Goal: Task Accomplishment & Management: Manage account settings

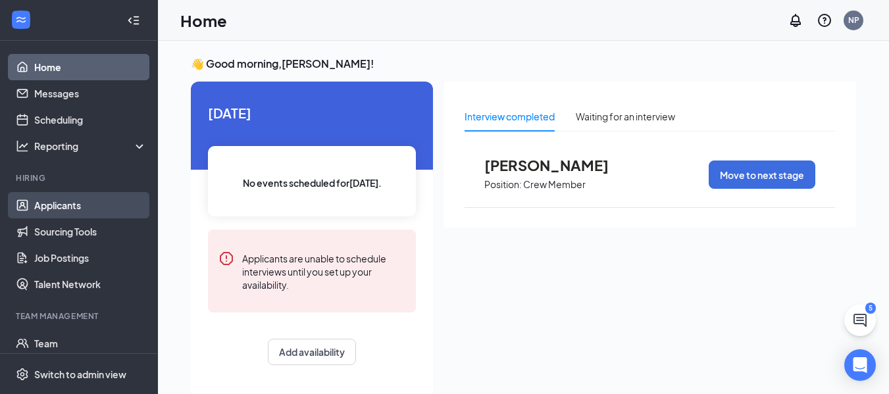
click at [47, 209] on link "Applicants" at bounding box center [90, 205] width 113 height 26
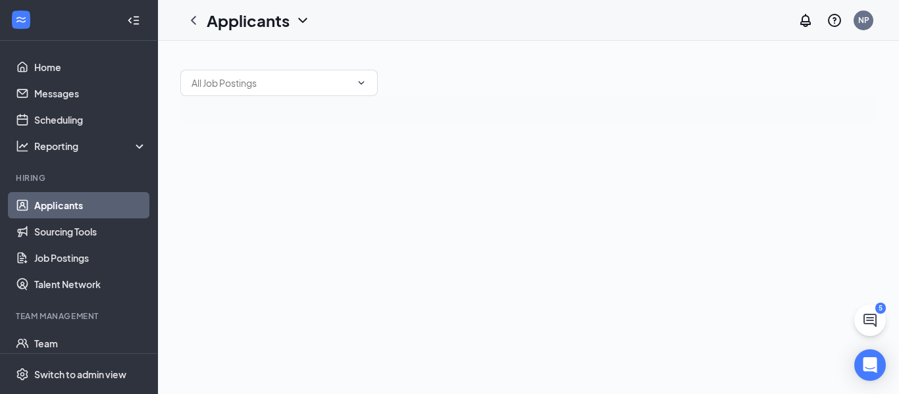
click at [57, 330] on ul "Team E-Verify Documents Surveys" at bounding box center [78, 382] width 157 height 105
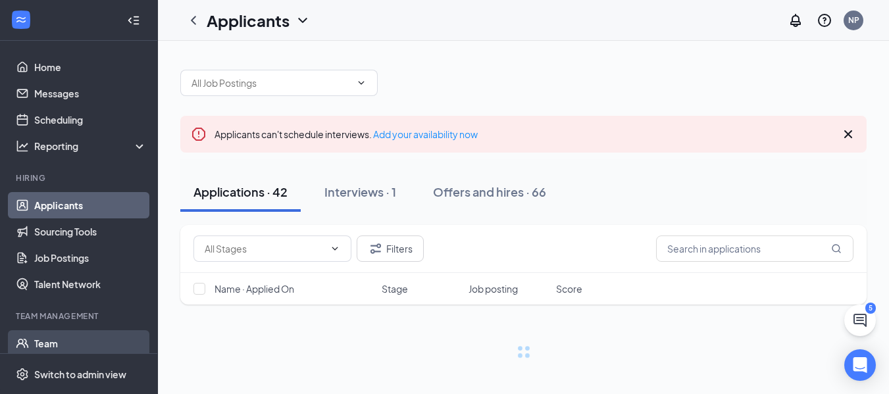
click at [60, 344] on link "Team" at bounding box center [90, 343] width 113 height 26
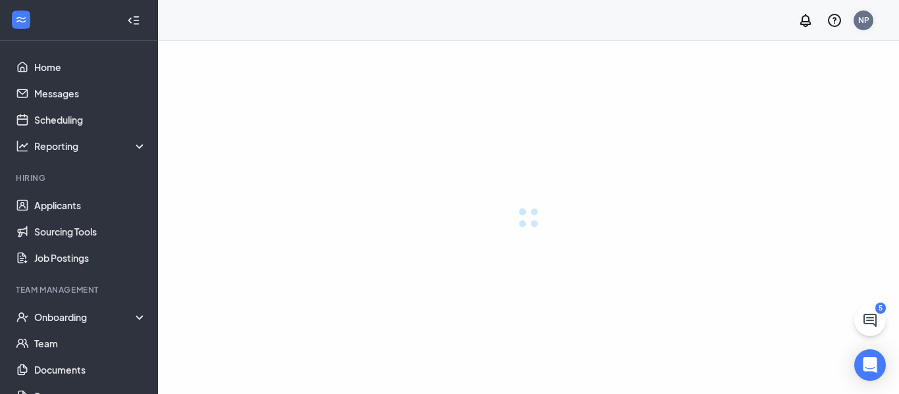
click at [854, 22] on div "NP" at bounding box center [864, 21] width 20 height 20
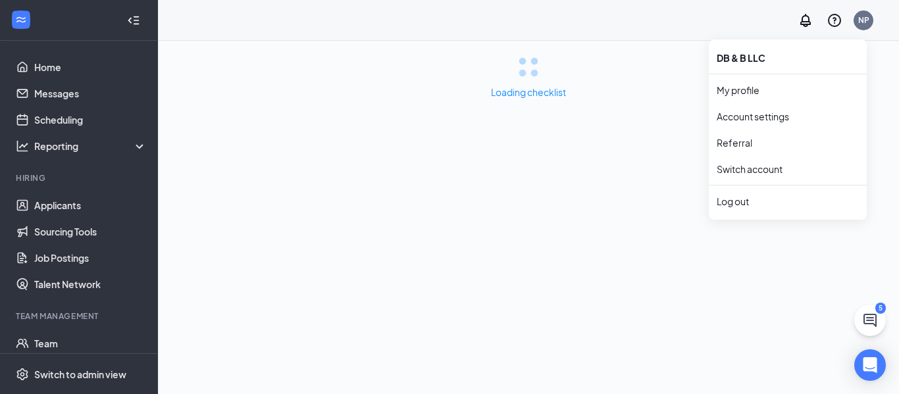
click at [539, 122] on div "Loading checklist" at bounding box center [528, 217] width 741 height 353
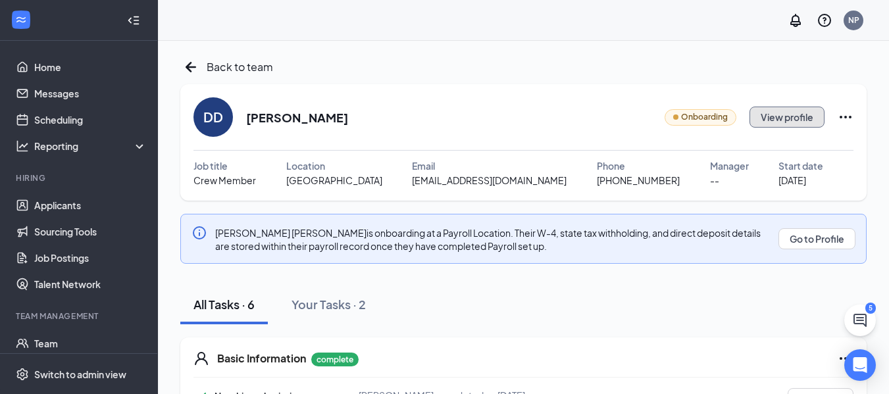
click at [798, 118] on button "View profile" at bounding box center [787, 117] width 75 height 21
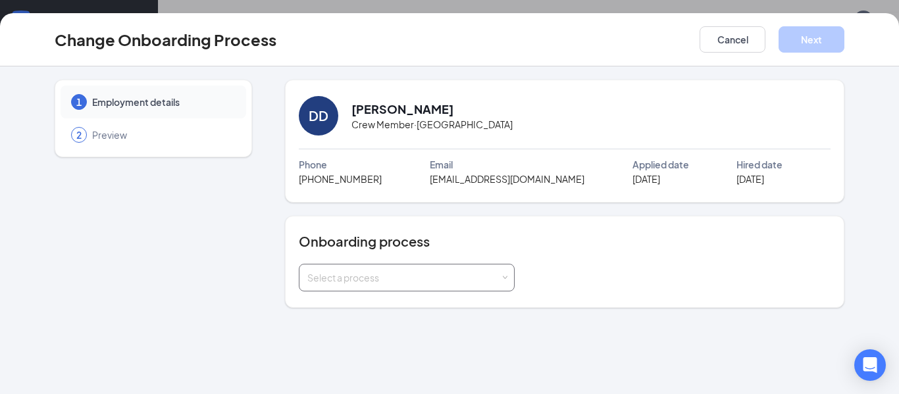
click at [430, 271] on div "Select a process" at bounding box center [403, 277] width 193 height 13
click at [349, 309] on span "Walkthrough Onboarding Process (current process)" at bounding box center [414, 305] width 221 height 12
click at [740, 52] on button "Cancel" at bounding box center [733, 39] width 66 height 26
click at [390, 276] on div "Select a process" at bounding box center [403, 277] width 193 height 13
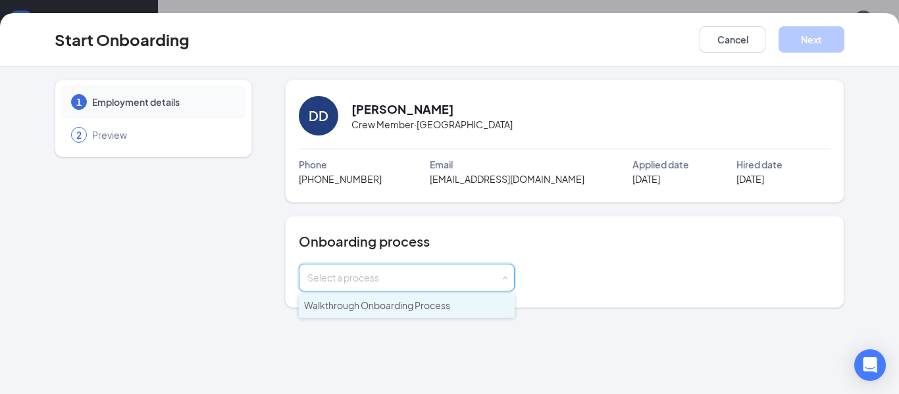
click at [361, 309] on span "Walkthrough Onboarding Process" at bounding box center [377, 305] width 146 height 12
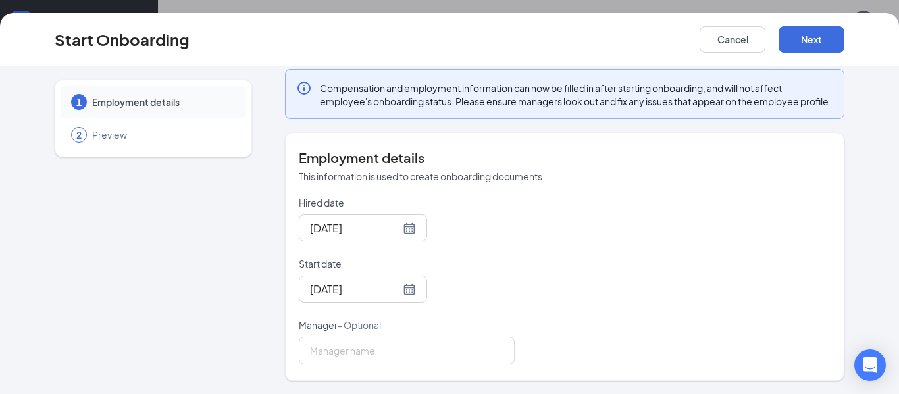
scroll to position [265, 0]
click at [815, 42] on button "Next" at bounding box center [812, 39] width 66 height 26
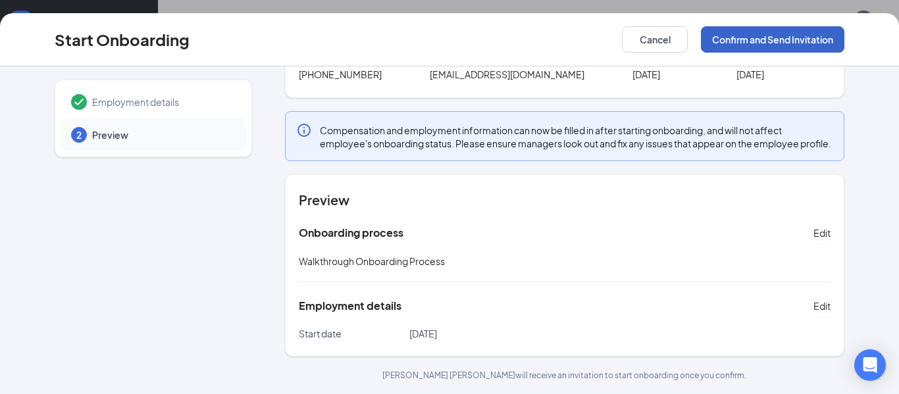
click at [783, 43] on button "Confirm and Send Invitation" at bounding box center [772, 39] width 143 height 26
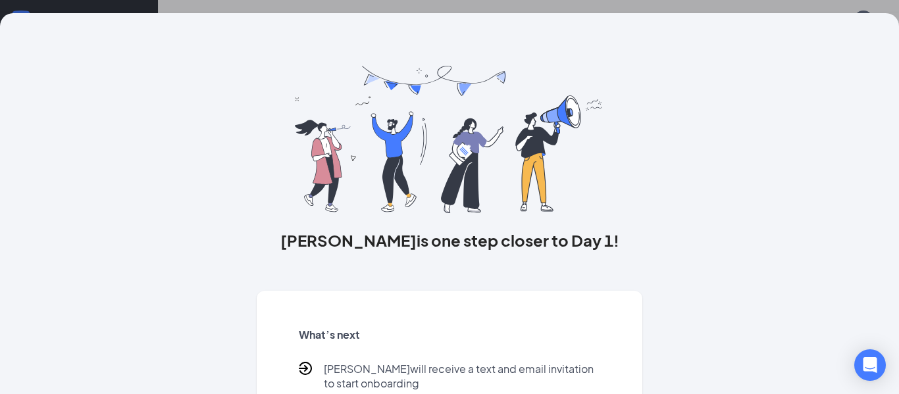
scroll to position [84, 0]
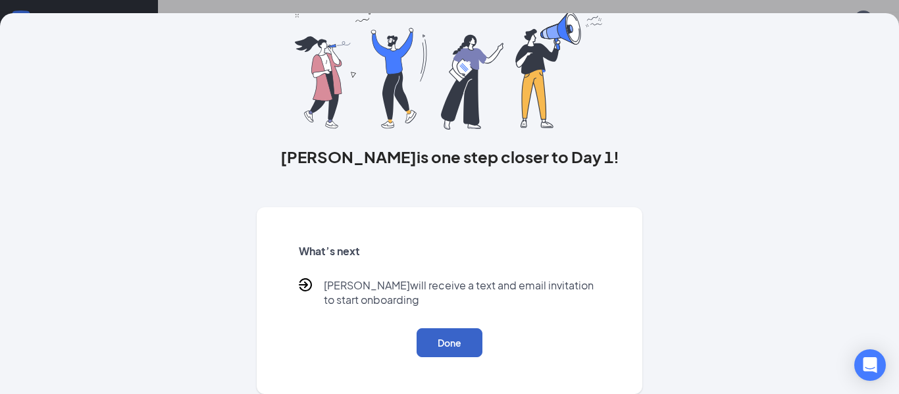
click at [456, 331] on button "Done" at bounding box center [450, 342] width 66 height 29
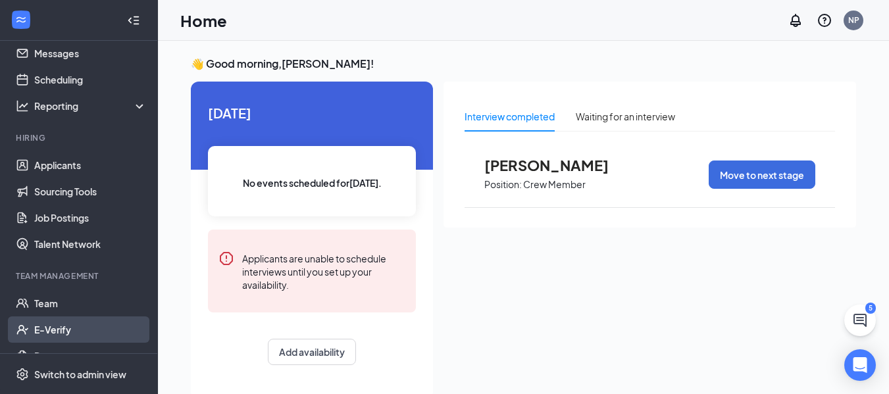
scroll to position [88, 0]
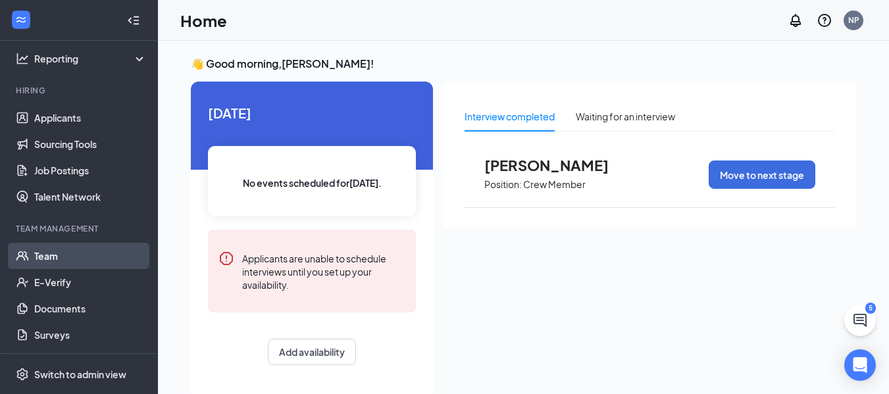
click at [52, 258] on link "Team" at bounding box center [90, 256] width 113 height 26
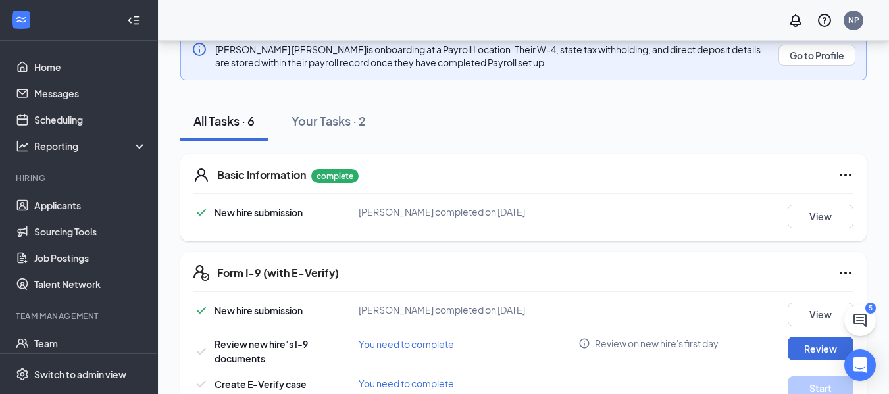
scroll to position [263, 0]
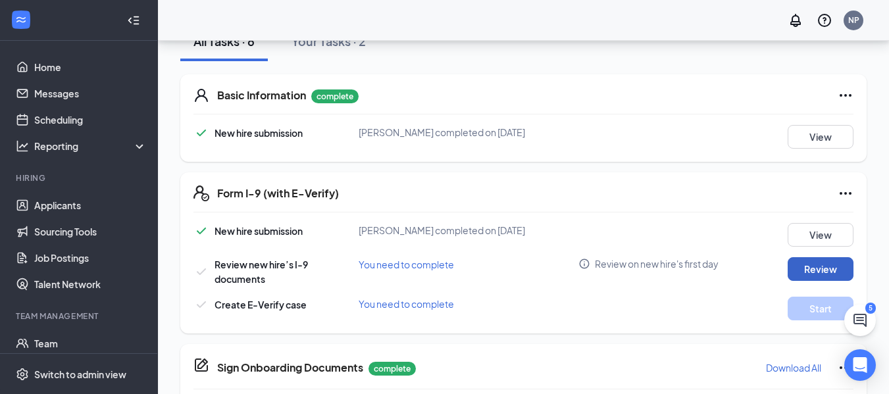
click at [831, 265] on button "Review" at bounding box center [821, 269] width 66 height 24
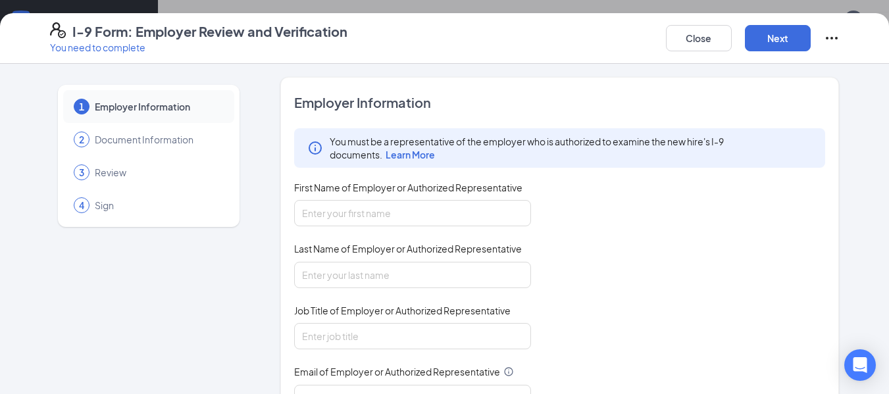
click at [449, 198] on div "First Name of Employer or Authorized Representative" at bounding box center [412, 190] width 237 height 19
click at [438, 211] on input "First Name of Employer or Authorized Representative" at bounding box center [412, 213] width 237 height 26
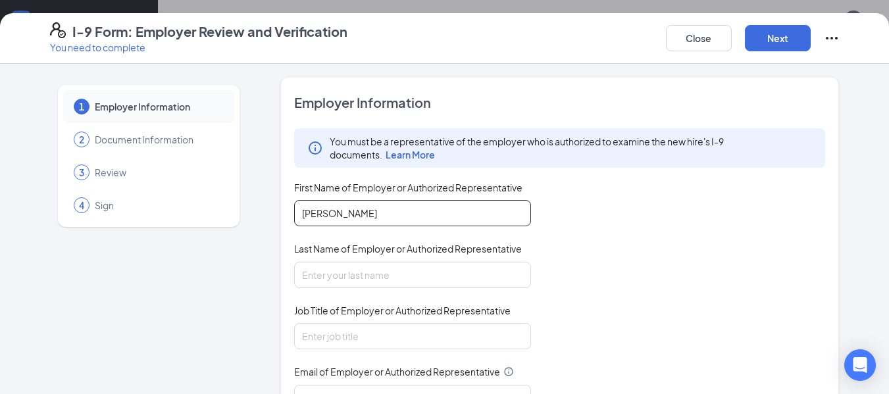
type input "Noah"
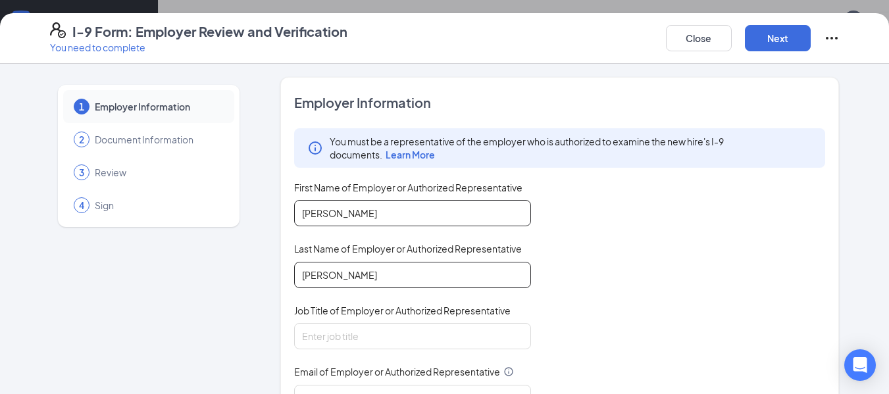
type input "Penman"
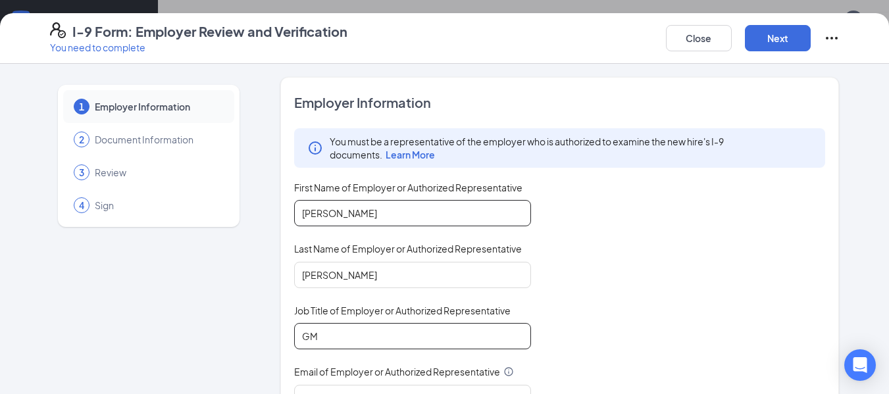
type input "GM"
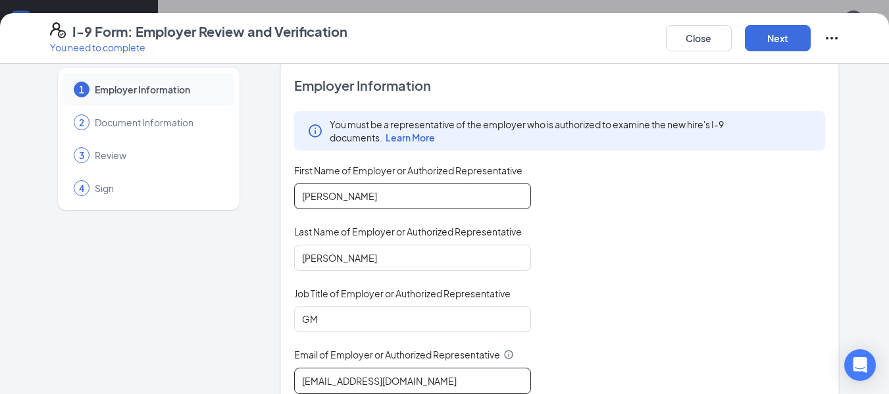
type input "penmannaoh@gmail.com"
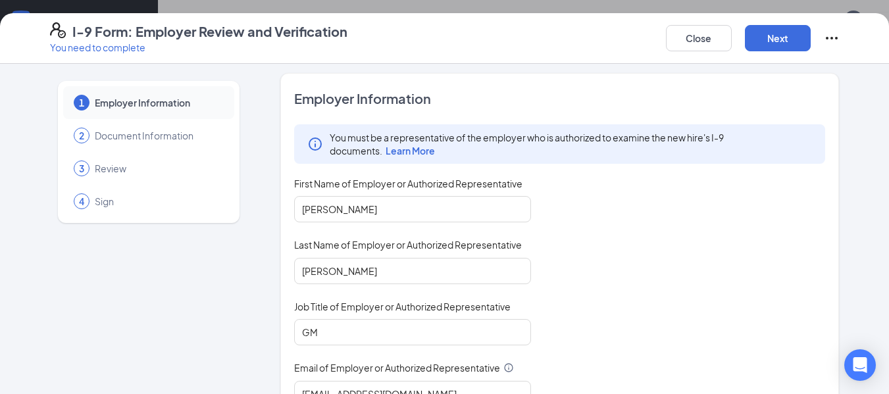
scroll to position [0, 0]
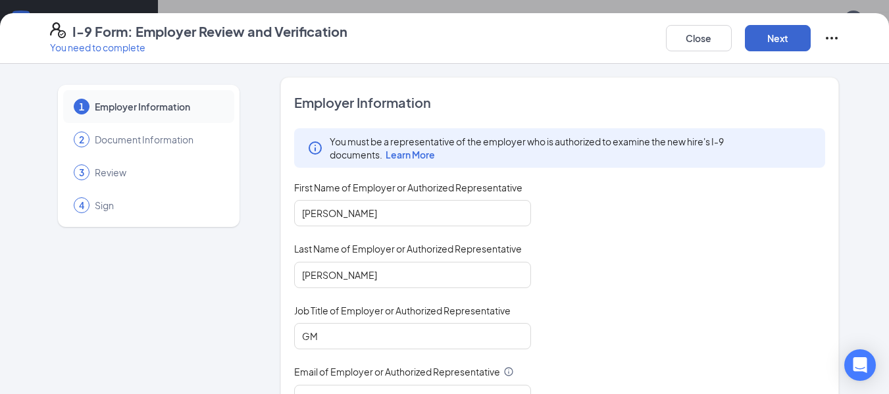
type input "8592202079"
click at [783, 36] on button "Next" at bounding box center [778, 38] width 66 height 26
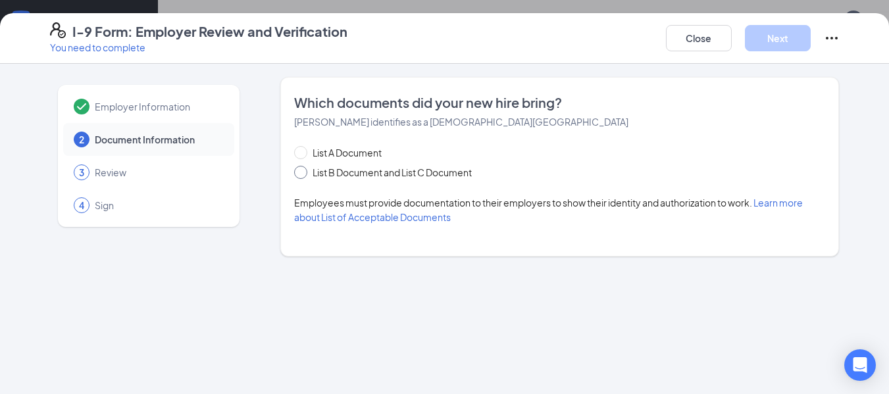
click at [366, 177] on span "List B Document and List C Document" at bounding box center [392, 172] width 170 height 14
click at [303, 175] on input "List B Document and List C Document" at bounding box center [298, 170] width 9 height 9
radio input "true"
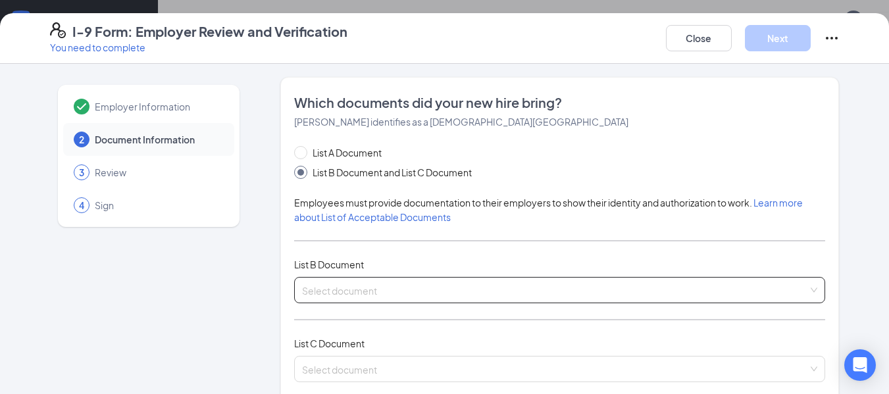
click at [361, 280] on input "search" at bounding box center [555, 288] width 507 height 20
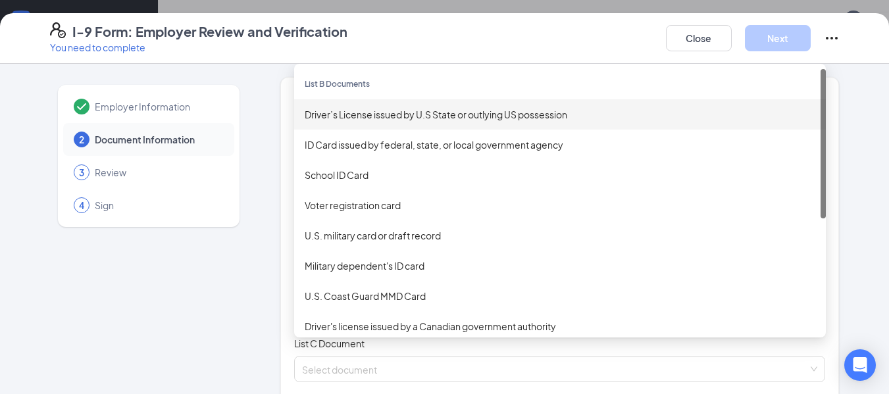
click at [354, 113] on div "Driver’s License issued by U.S State or outlying US possession" at bounding box center [560, 114] width 511 height 14
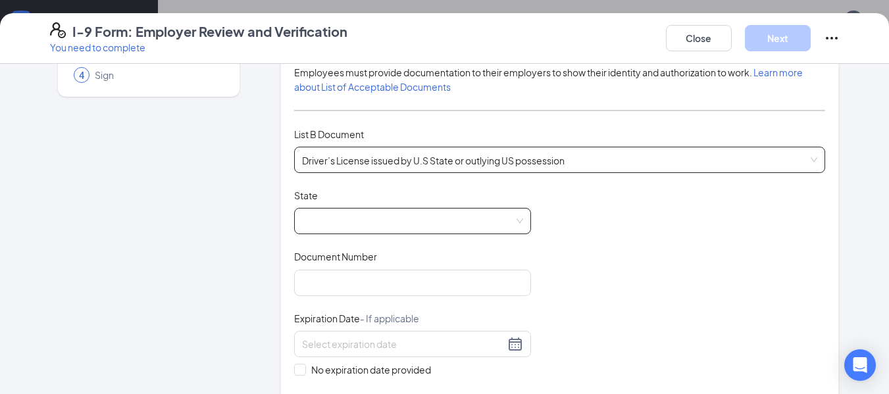
scroll to position [132, 0]
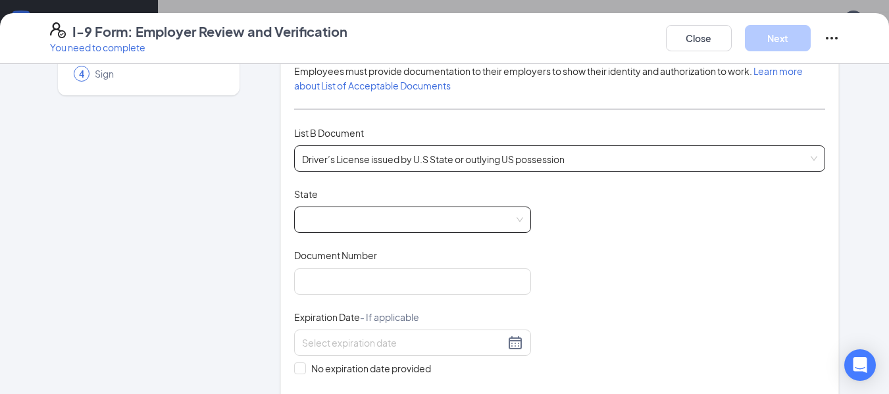
click at [361, 218] on span at bounding box center [412, 219] width 221 height 25
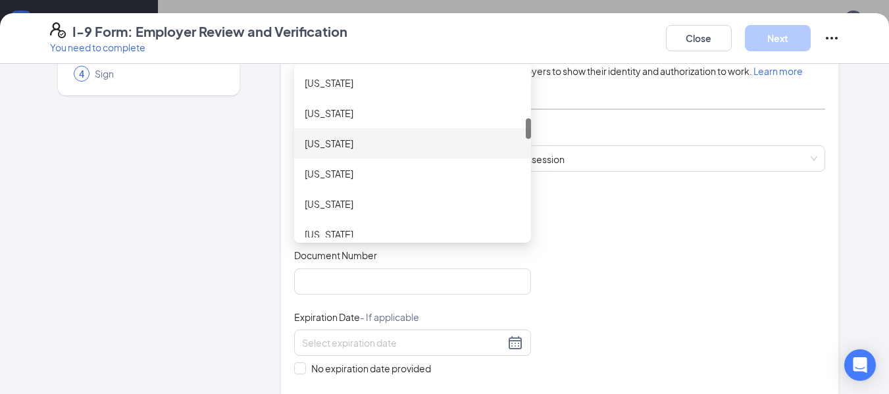
scroll to position [461, 0]
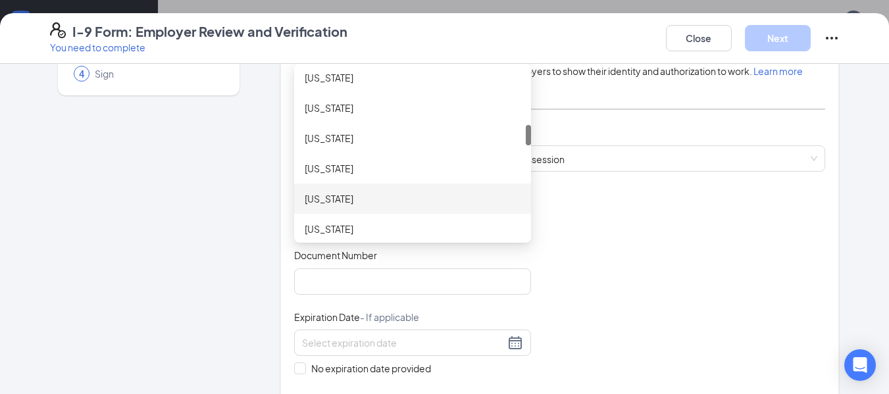
click at [347, 189] on div "Kentucky" at bounding box center [412, 199] width 237 height 30
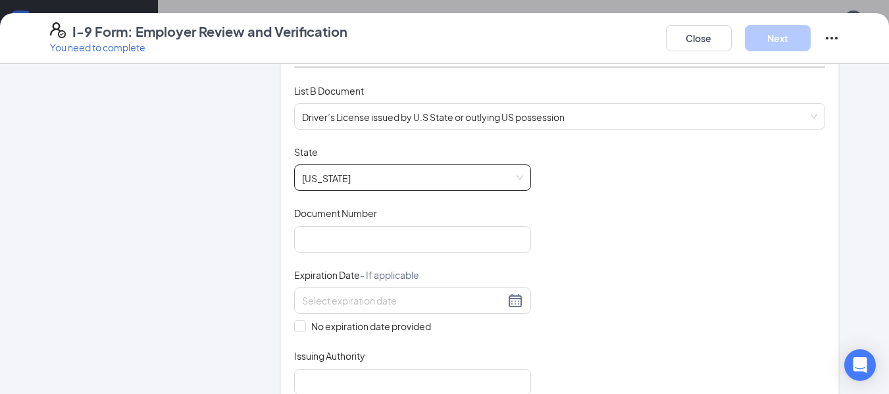
scroll to position [263, 0]
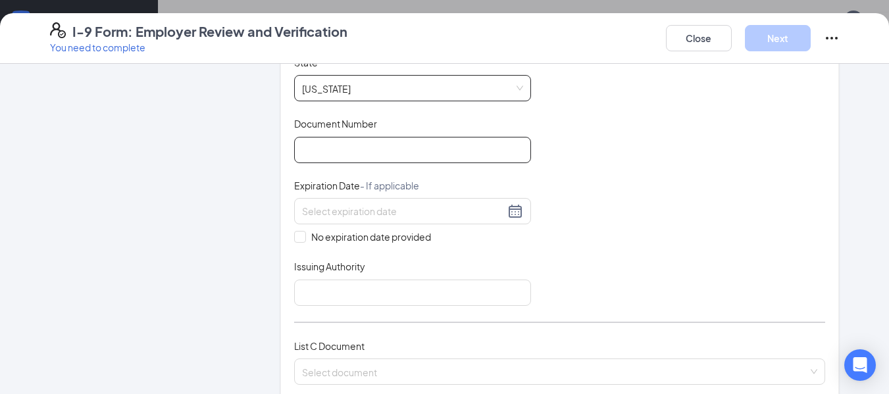
click at [351, 141] on input "Document Number" at bounding box center [412, 150] width 237 height 26
type input "D99238696"
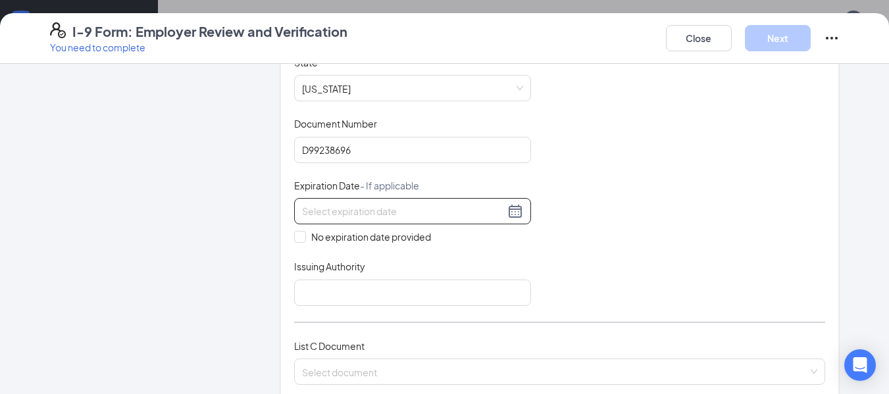
click at [424, 204] on input at bounding box center [403, 211] width 203 height 14
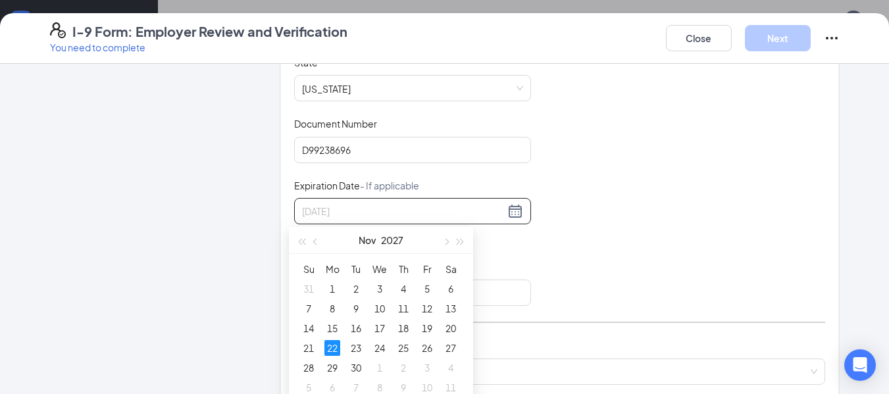
click at [336, 348] on div "22" at bounding box center [332, 348] width 16 height 16
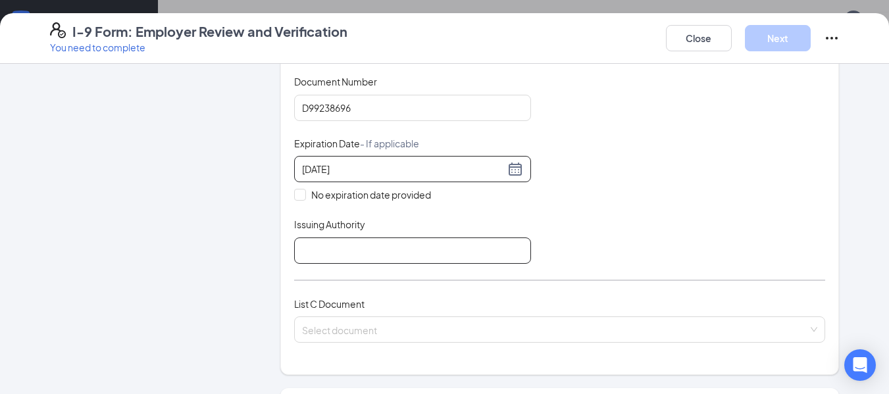
scroll to position [329, 0]
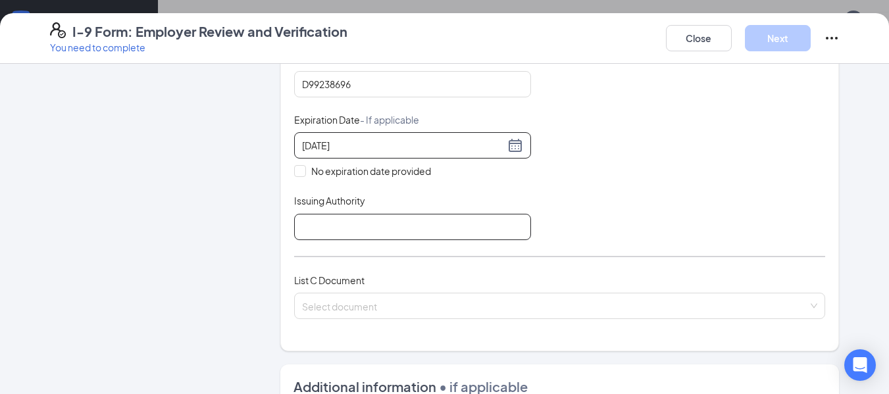
type input "11/22/2027"
click at [350, 226] on input "Issuing Authority" at bounding box center [412, 227] width 237 height 26
type input "Kentucky"
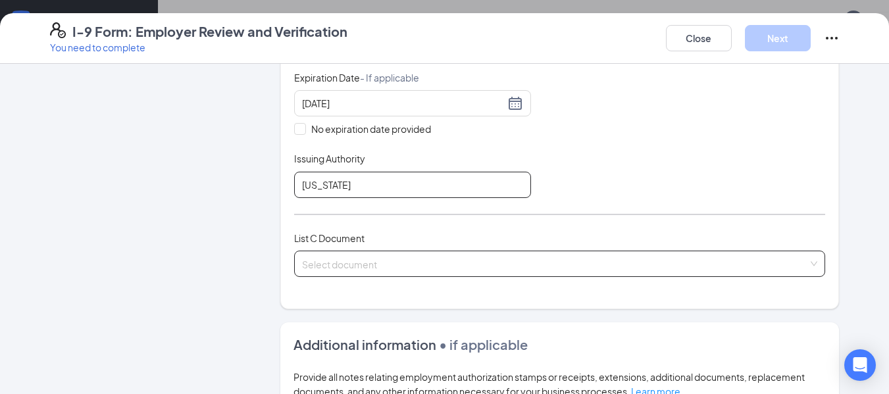
scroll to position [395, 0]
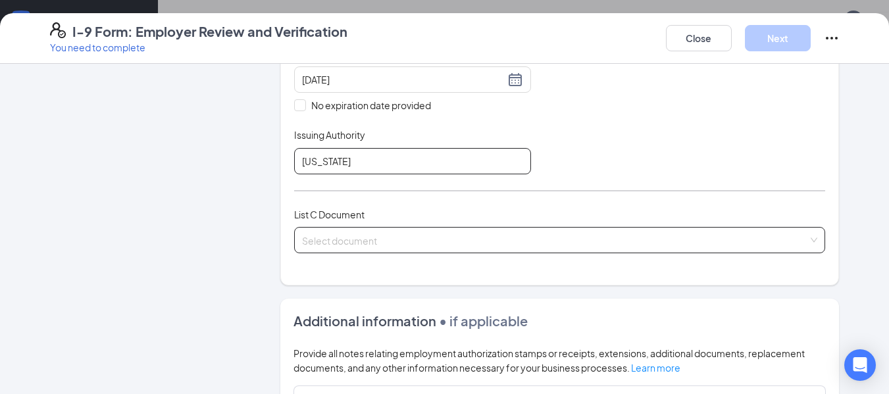
click at [368, 248] on span at bounding box center [555, 240] width 507 height 25
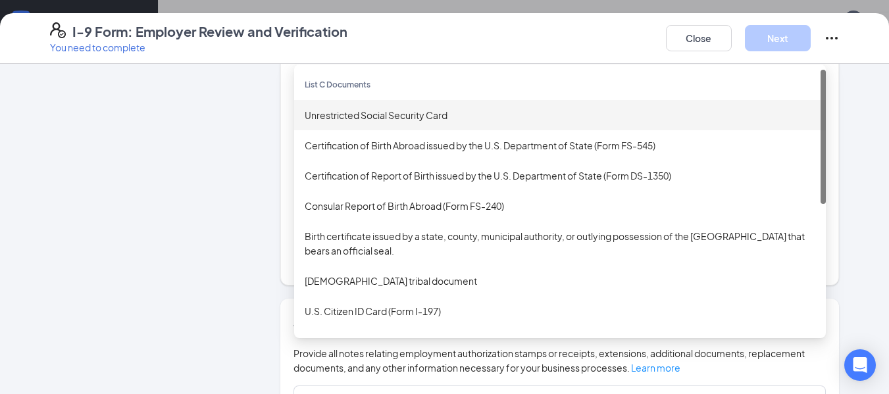
click at [343, 116] on div "Unrestricted Social Security Card" at bounding box center [560, 115] width 511 height 14
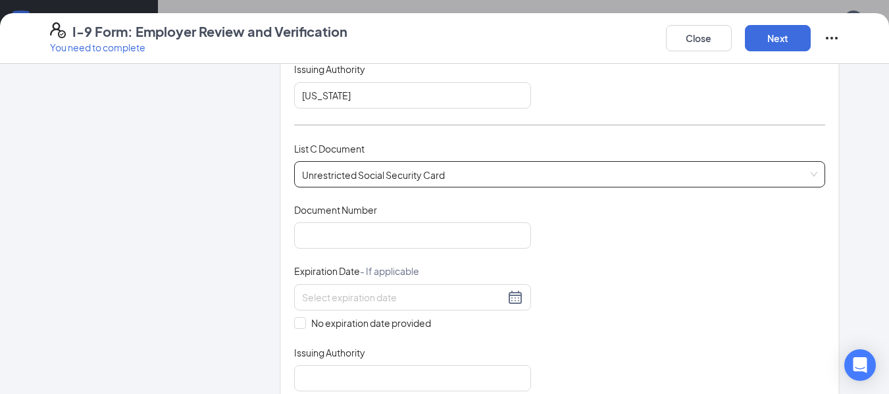
scroll to position [526, 0]
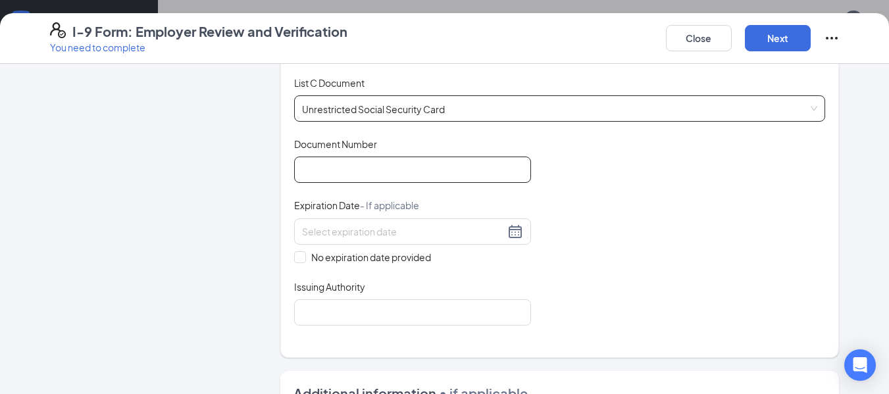
click at [336, 180] on input "Document Number" at bounding box center [412, 170] width 237 height 26
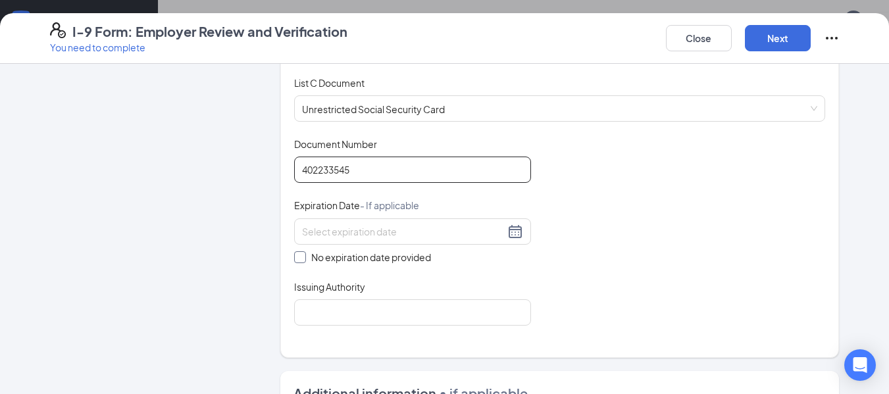
type input "402233545"
click at [392, 253] on span "No expiration date provided" at bounding box center [371, 257] width 130 height 14
click at [303, 253] on input "No expiration date provided" at bounding box center [298, 255] width 9 height 9
checkbox input "true"
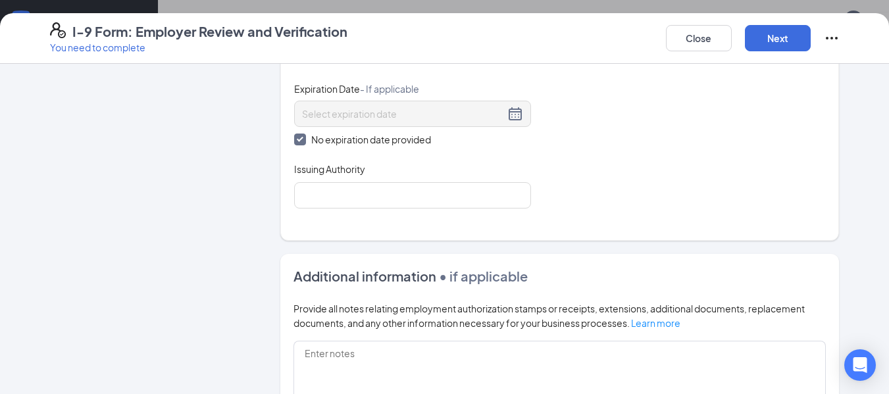
scroll to position [658, 0]
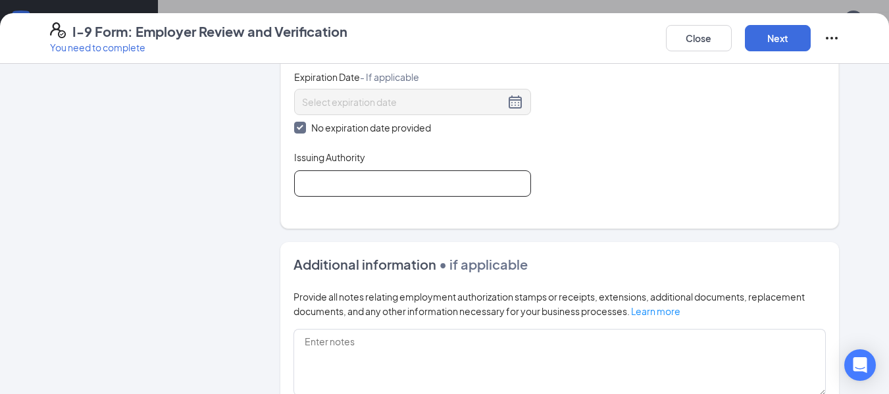
click at [342, 188] on input "Issuing Authority" at bounding box center [412, 183] width 237 height 26
type input "Kentucky"
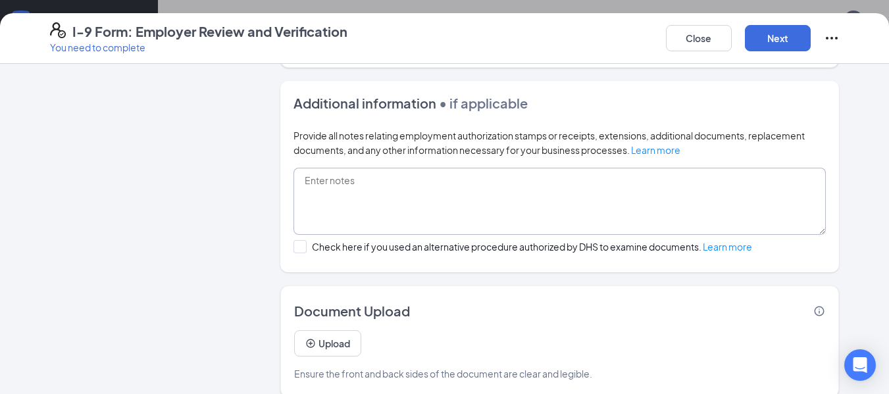
scroll to position [836, 0]
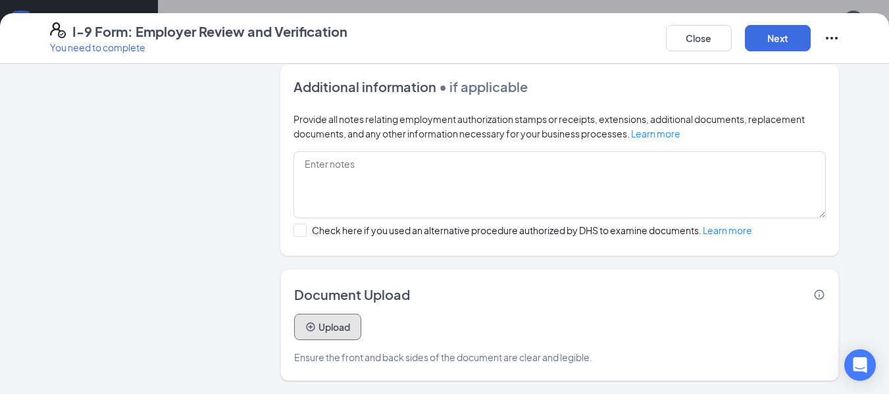
click at [346, 322] on button "Upload" at bounding box center [327, 327] width 67 height 26
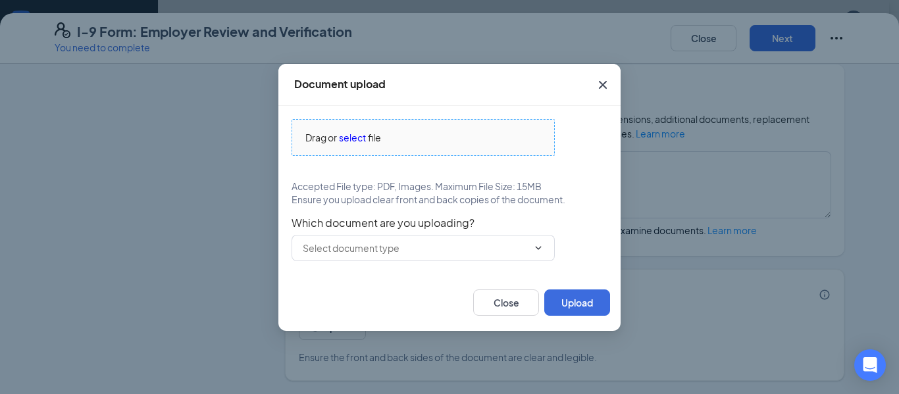
click at [355, 134] on span "select" at bounding box center [352, 137] width 27 height 14
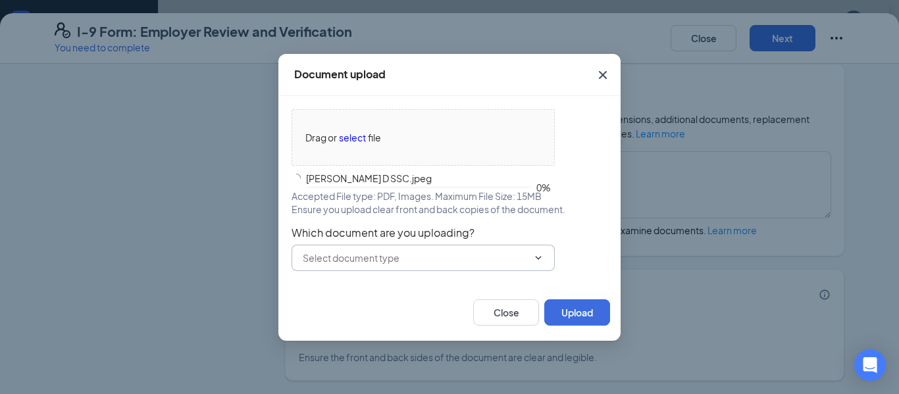
click at [399, 259] on input "text" at bounding box center [415, 258] width 225 height 14
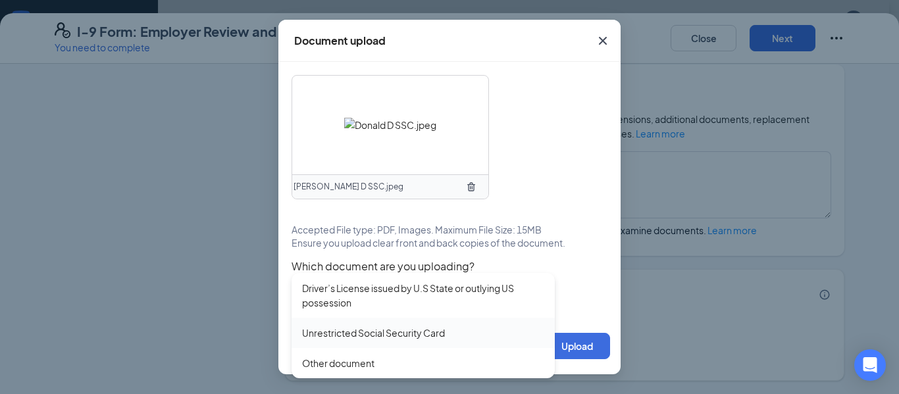
click at [390, 330] on div "Unrestricted Social Security Card" at bounding box center [373, 333] width 143 height 14
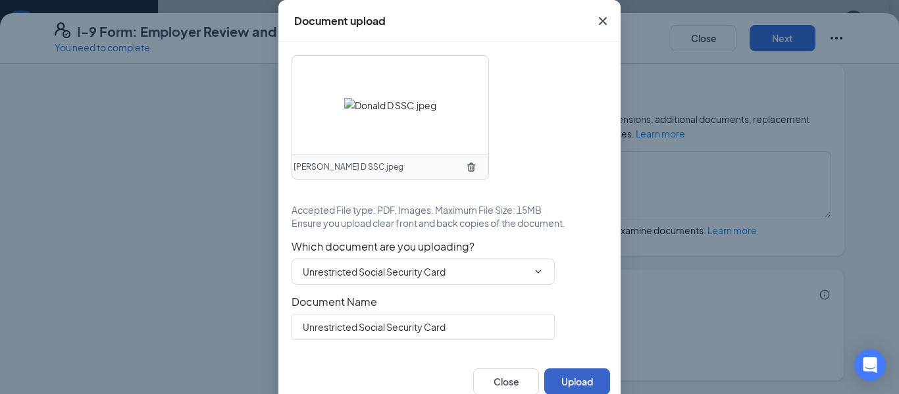
click at [576, 373] on button "Upload" at bounding box center [577, 382] width 66 height 26
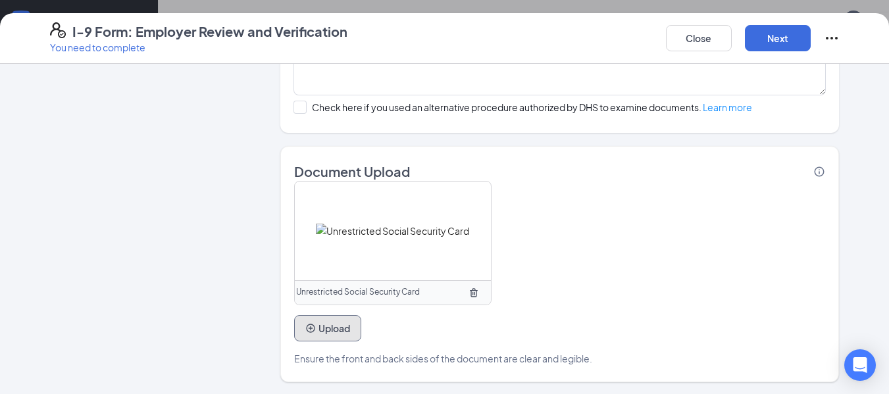
scroll to position [960, 0]
click at [320, 330] on button "Upload" at bounding box center [327, 327] width 67 height 26
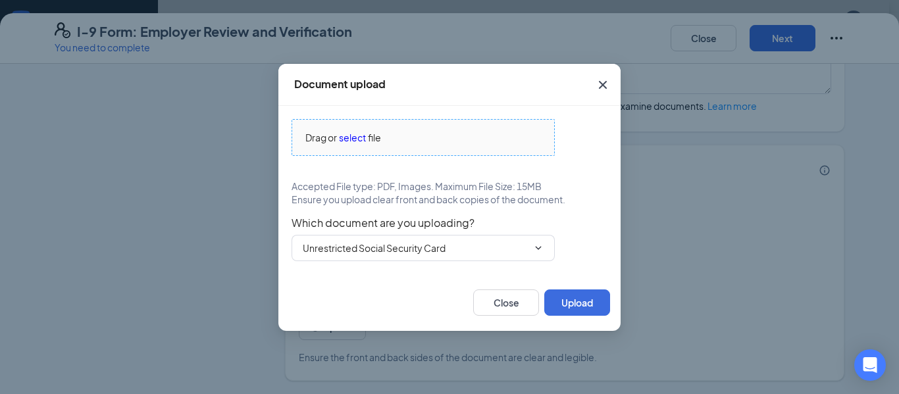
click at [351, 138] on span "select" at bounding box center [352, 137] width 27 height 14
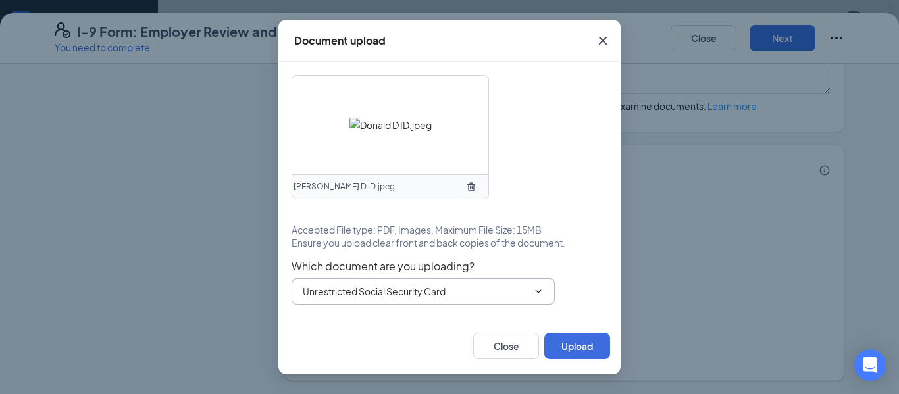
click at [470, 299] on span "Unrestricted Social Security Card" at bounding box center [423, 291] width 263 height 26
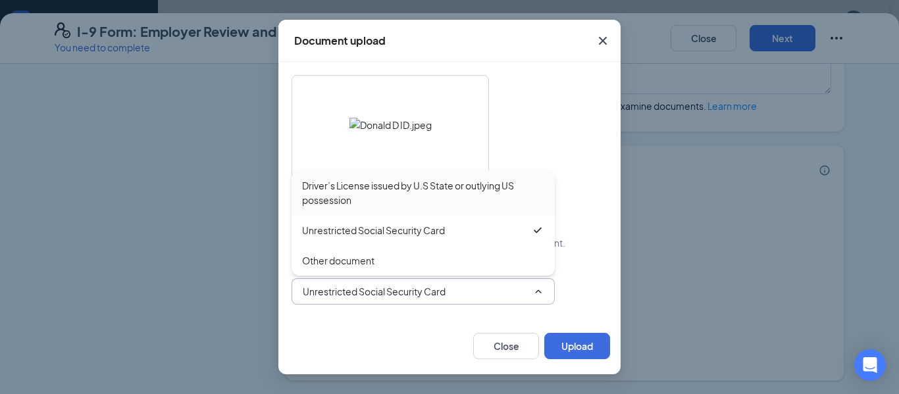
click at [424, 204] on div "Driver’s License issued by U.S State or outlying US possession" at bounding box center [423, 192] width 242 height 29
type input "Driver’s License issued by U.S State or outlying US possession"
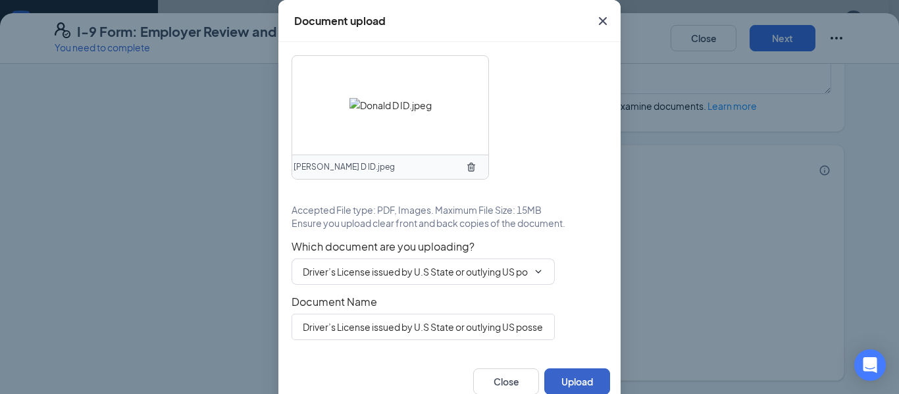
click at [575, 374] on button "Upload" at bounding box center [577, 382] width 66 height 26
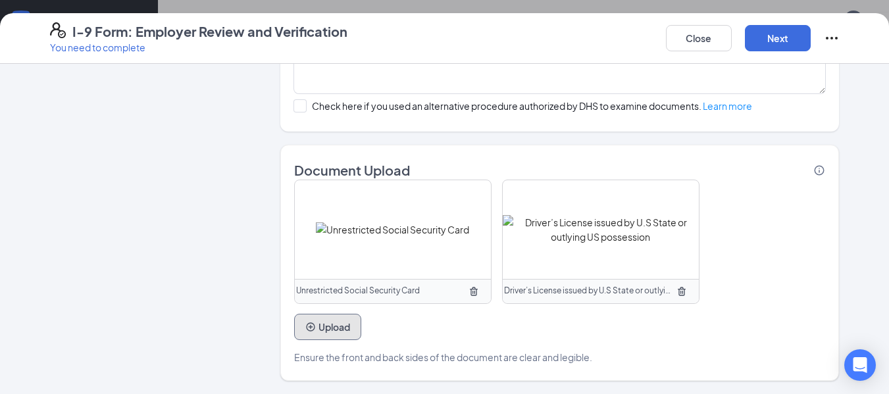
scroll to position [361, 0]
click at [800, 38] on button "Next" at bounding box center [778, 38] width 66 height 26
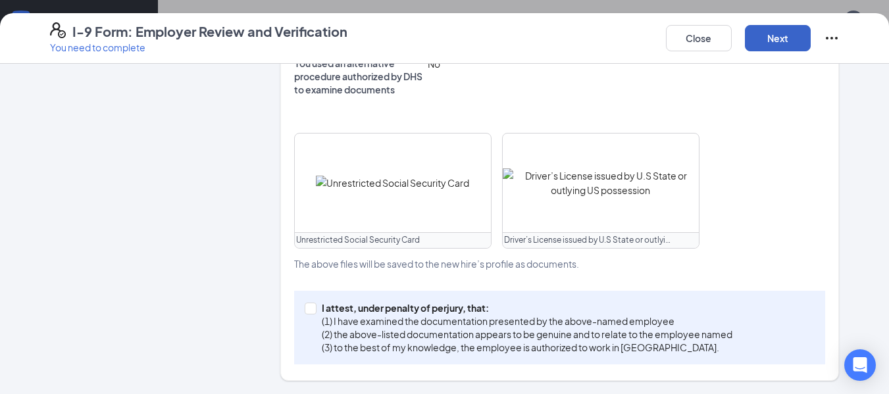
scroll to position [564, 0]
click at [322, 329] on p "(2) the above-listed documentation appears to be genuine and to relate to the e…" at bounding box center [527, 334] width 411 height 13
click at [314, 312] on input "I attest, under penalty of perjury, that: (1) I have examined the documentation…" at bounding box center [309, 307] width 9 height 9
checkbox input "true"
click at [759, 50] on button "Next" at bounding box center [778, 38] width 66 height 26
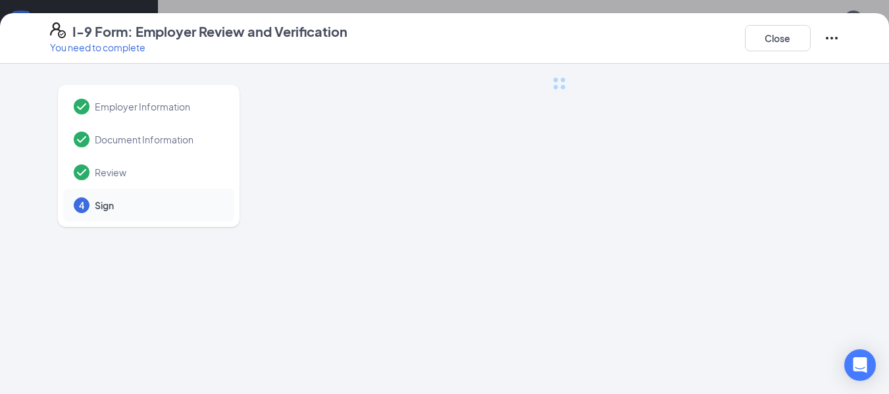
scroll to position [0, 0]
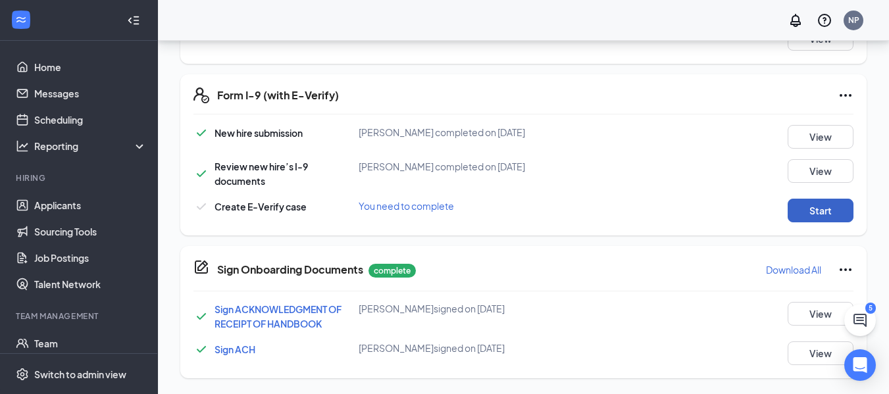
click at [812, 212] on button "Start" at bounding box center [821, 211] width 66 height 24
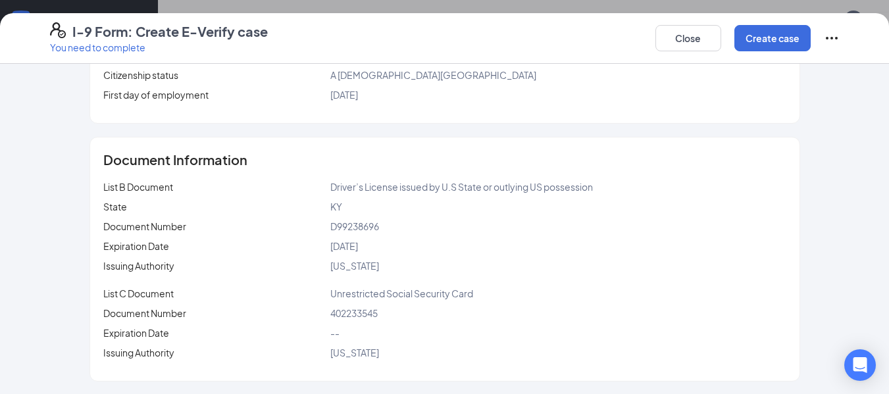
scroll to position [257, 0]
click at [766, 46] on button "Create case" at bounding box center [772, 38] width 76 height 26
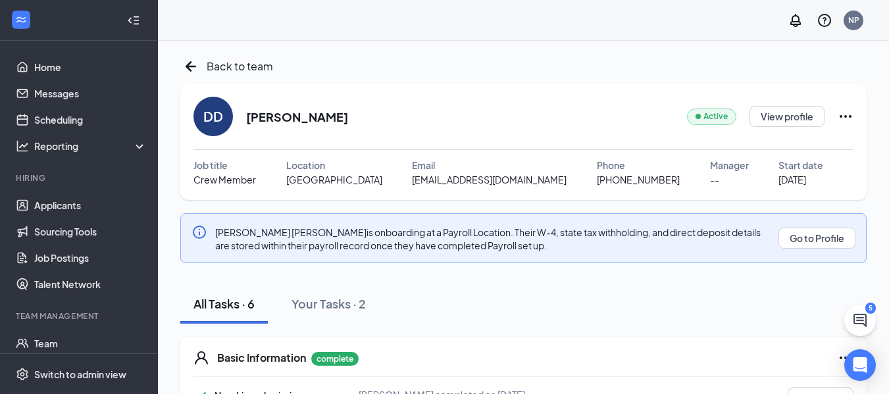
scroll to position [0, 0]
click at [785, 121] on button "View profile" at bounding box center [787, 117] width 75 height 21
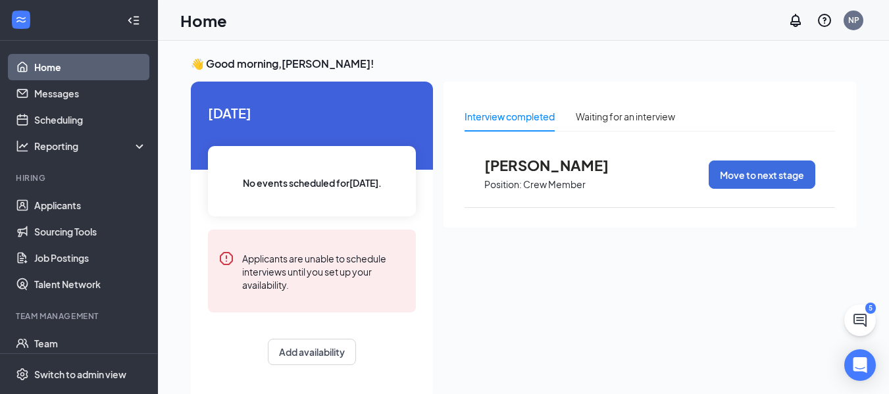
click at [501, 168] on span "[PERSON_NAME]" at bounding box center [556, 165] width 145 height 17
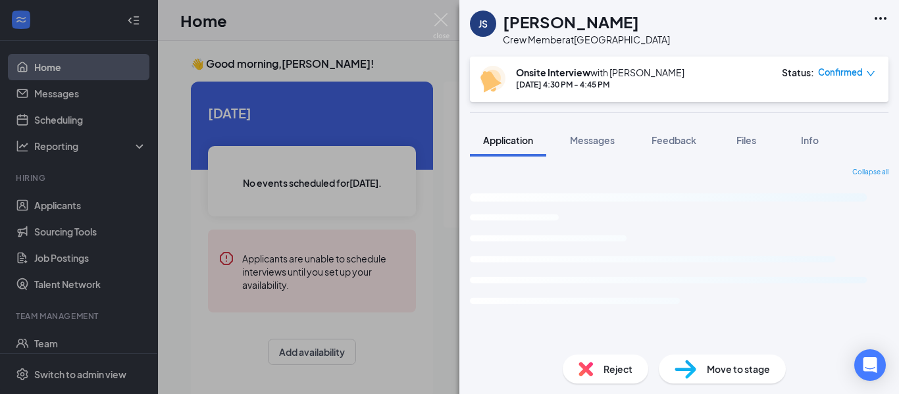
click at [870, 20] on div "JS [PERSON_NAME] Crew Member at [GEOGRAPHIC_DATA]" at bounding box center [679, 28] width 440 height 57
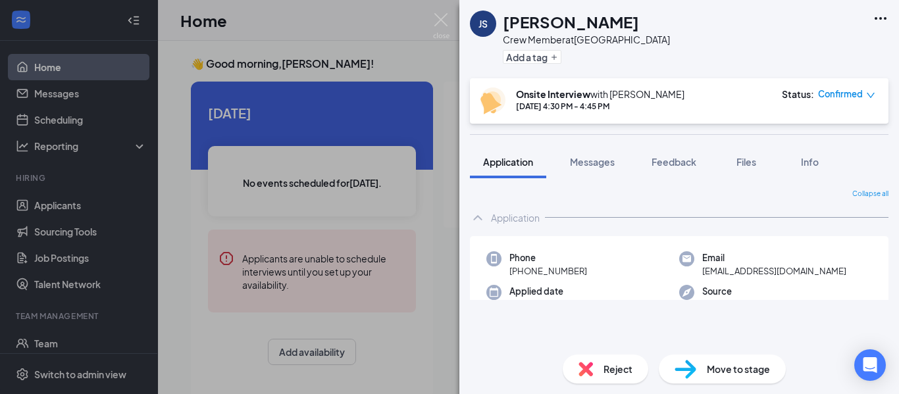
click at [860, 90] on span "Confirmed" at bounding box center [840, 94] width 45 height 13
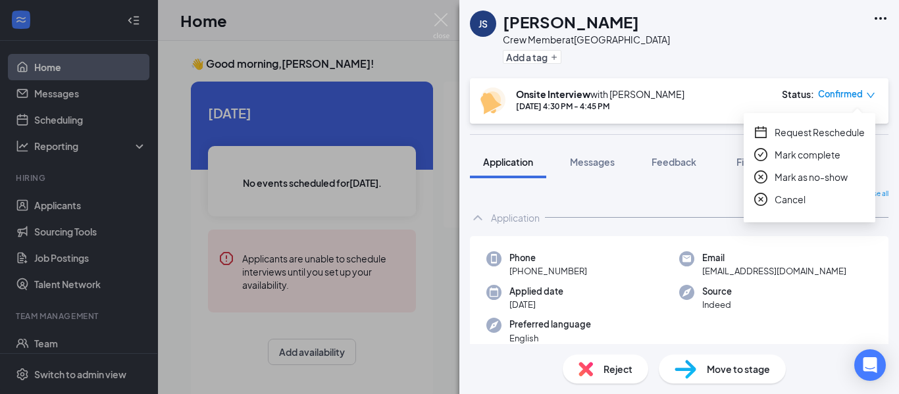
click at [811, 178] on span "Mark as no-show" at bounding box center [811, 177] width 73 height 14
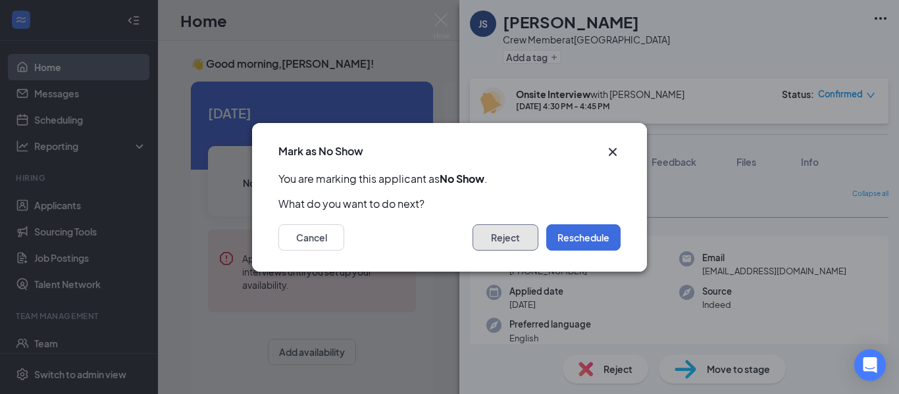
click at [500, 240] on button "Reject" at bounding box center [506, 237] width 66 height 26
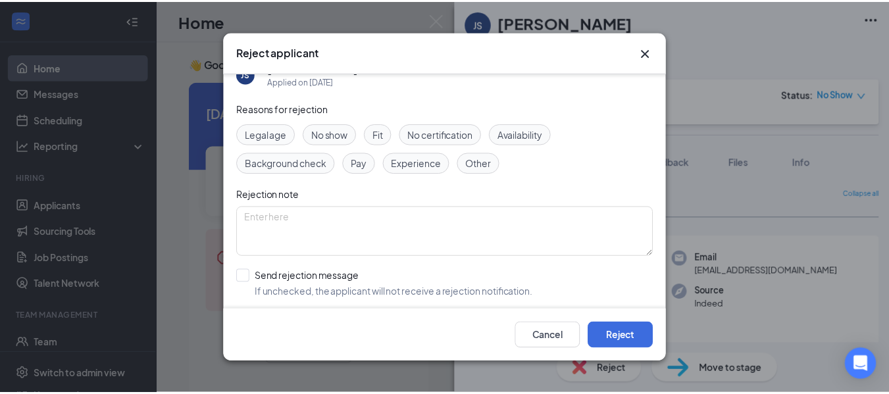
scroll to position [14, 0]
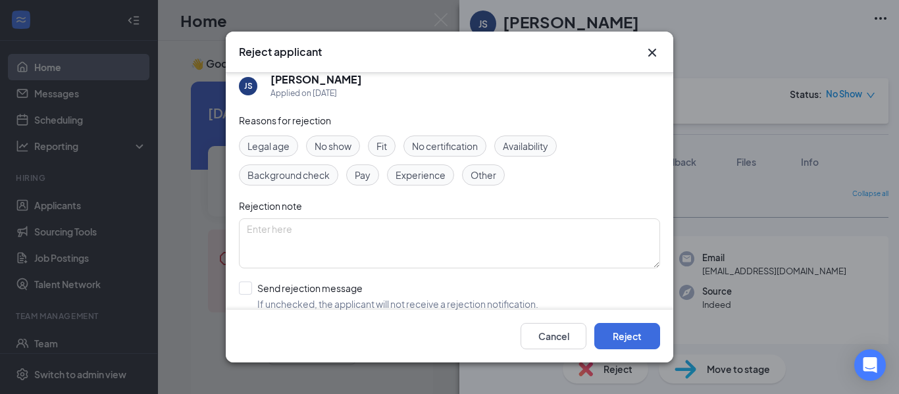
click at [335, 140] on span "No show" at bounding box center [333, 146] width 37 height 14
click at [626, 336] on button "Reject" at bounding box center [627, 336] width 66 height 26
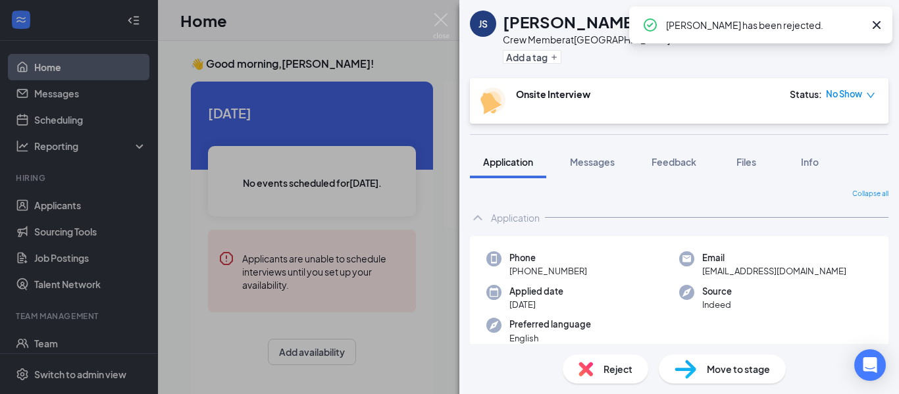
click at [424, 223] on div "JS [PERSON_NAME] Crew Member at [GEOGRAPHIC_DATA] Add a tag Onsite Interview St…" at bounding box center [449, 197] width 899 height 394
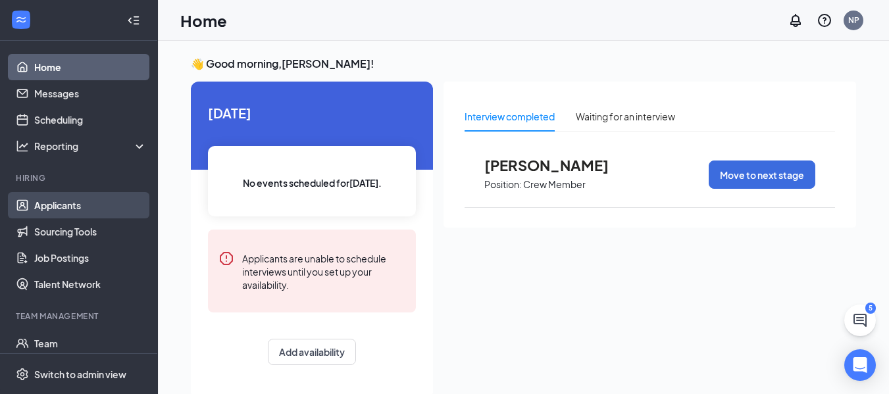
click at [34, 203] on link "Applicants" at bounding box center [90, 205] width 113 height 26
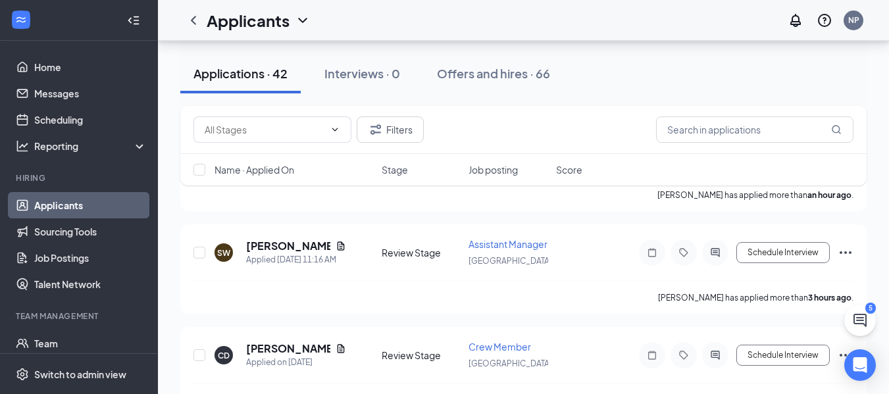
scroll to position [190, 0]
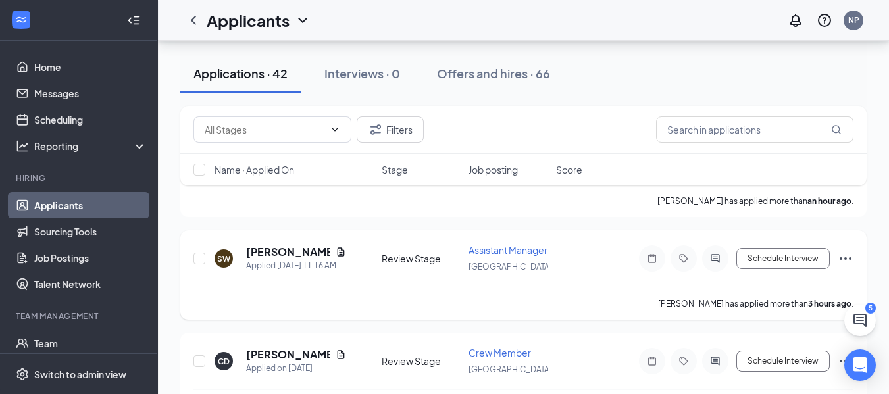
click at [489, 256] on span "Assistant Manager" at bounding box center [508, 250] width 79 height 12
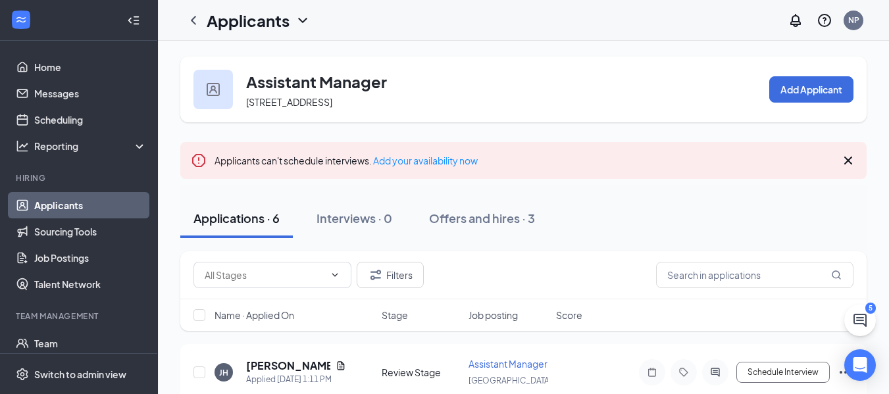
click at [284, 21] on h1 "Applicants" at bounding box center [248, 20] width 83 height 22
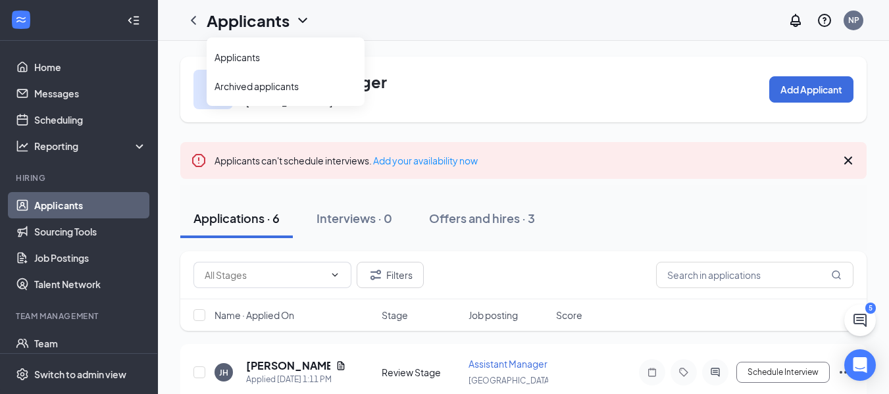
click at [449, 59] on div "Assistant Manager [STREET_ADDRESS] Add Applicant" at bounding box center [523, 90] width 686 height 66
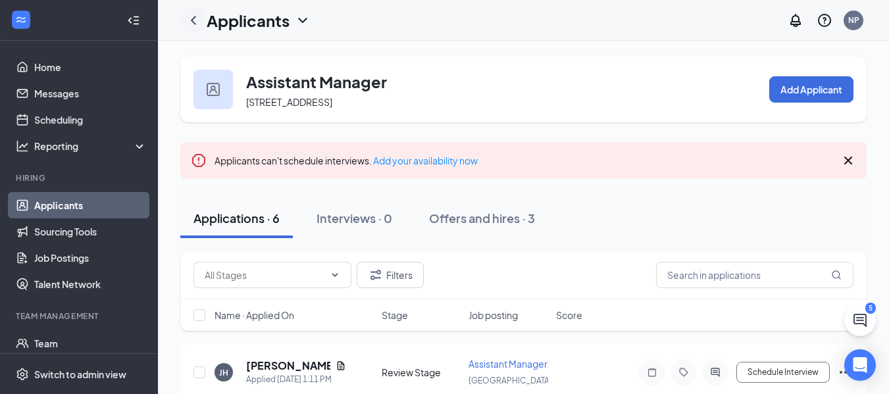
click at [193, 20] on icon "ChevronLeft" at bounding box center [194, 21] width 16 height 16
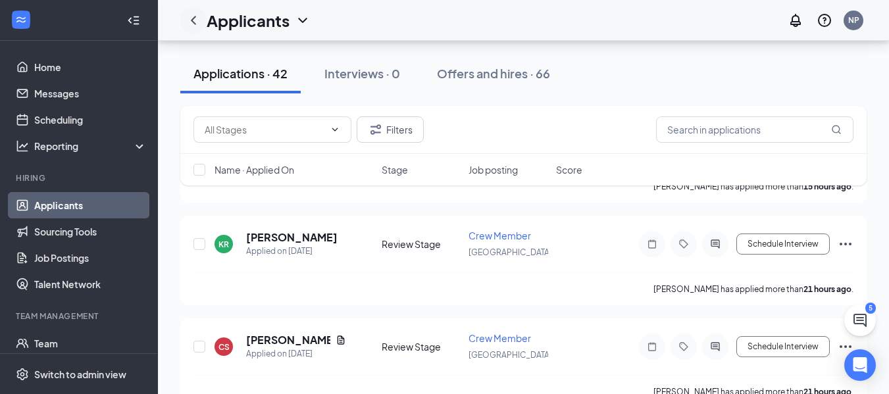
scroll to position [413, 0]
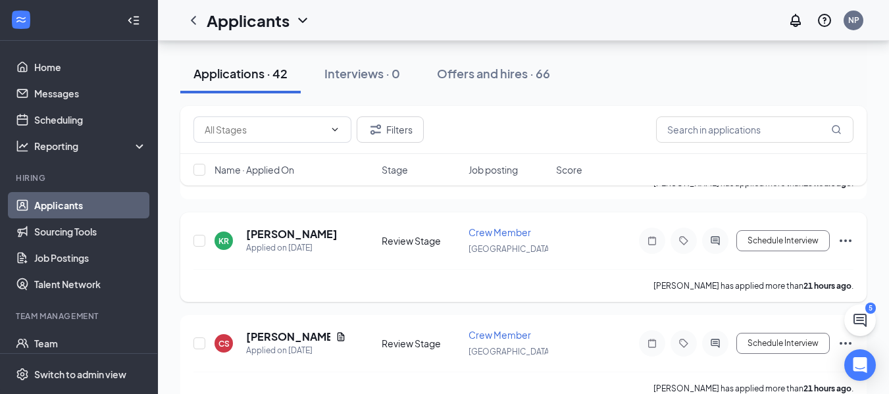
click at [286, 242] on h5 "[PERSON_NAME]" at bounding box center [291, 234] width 91 height 14
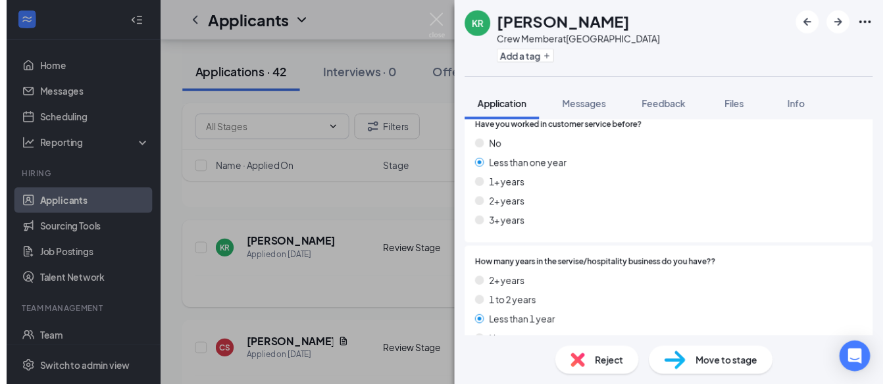
scroll to position [203, 0]
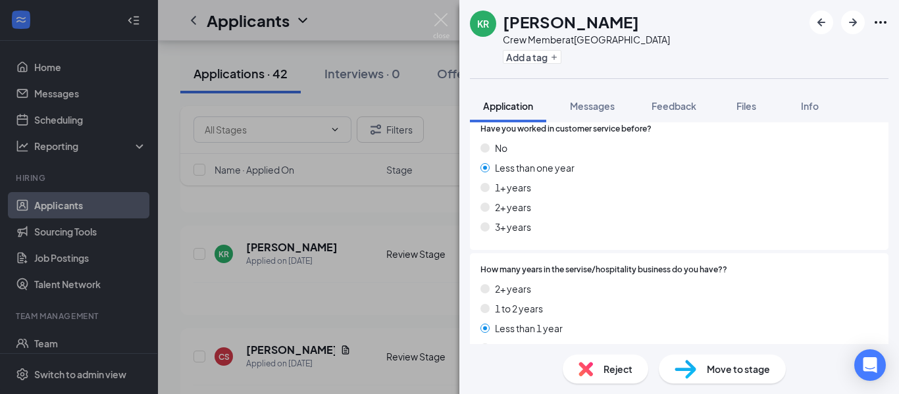
click at [268, 356] on div "KR [PERSON_NAME] Crew Member at [GEOGRAPHIC_DATA] Add a tag Application Message…" at bounding box center [449, 197] width 899 height 394
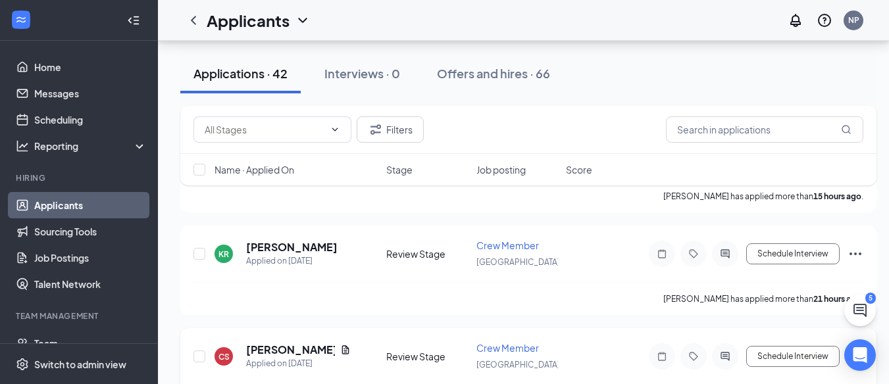
click at [342, 350] on icon "Document" at bounding box center [345, 350] width 7 height 9
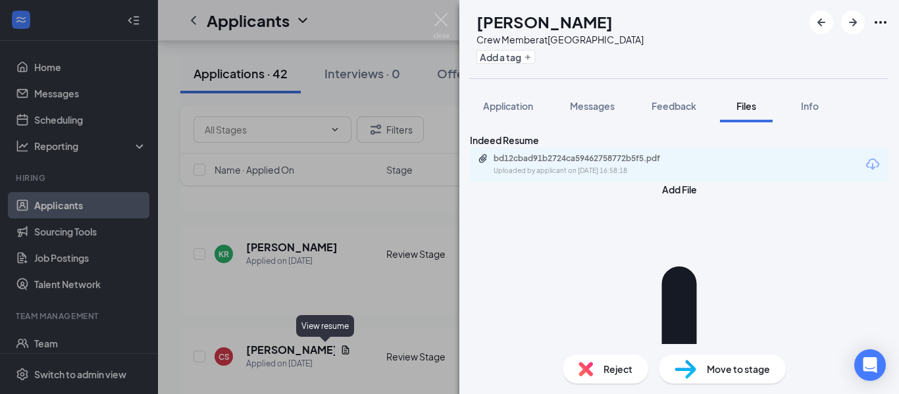
click at [570, 176] on div "Uploaded by applicant on [DATE] 16:58:18" at bounding box center [592, 171] width 197 height 11
click at [338, 190] on div "CS [PERSON_NAME] Crew Member at [GEOGRAPHIC_DATA] Add a tag Application Message…" at bounding box center [449, 197] width 899 height 394
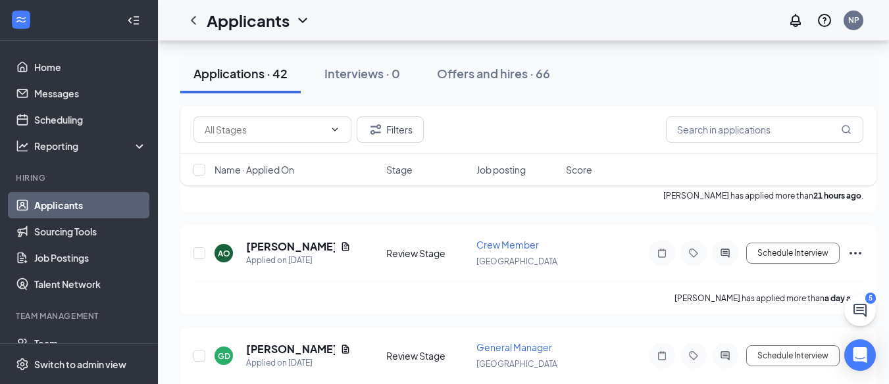
scroll to position [603, 0]
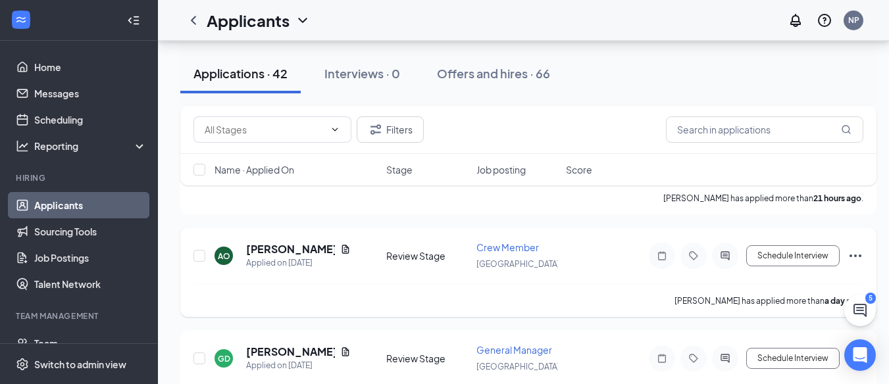
click at [276, 256] on h5 "[PERSON_NAME]" at bounding box center [290, 249] width 89 height 14
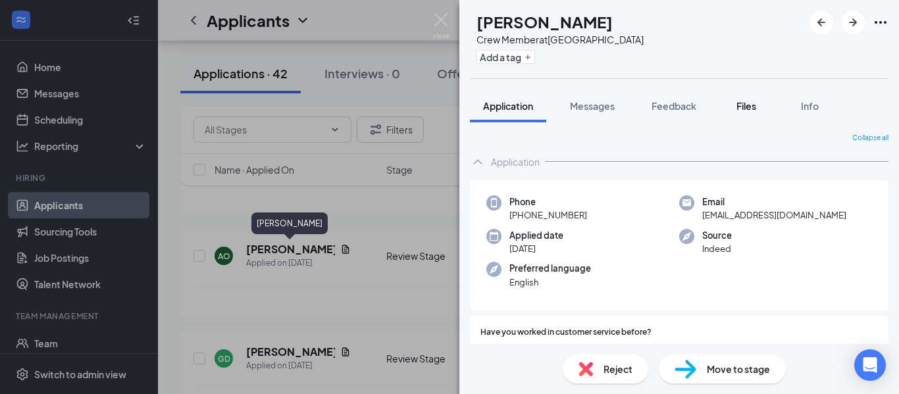
click at [739, 95] on button "Files" at bounding box center [746, 106] width 53 height 33
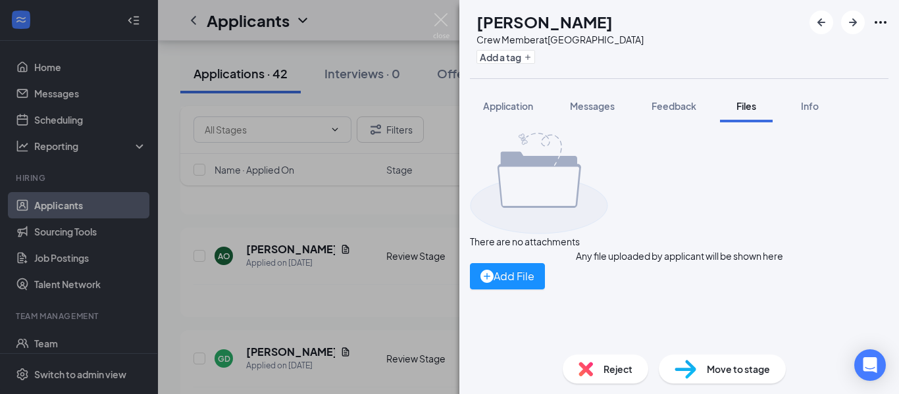
click at [751, 105] on span "Files" at bounding box center [746, 106] width 20 height 12
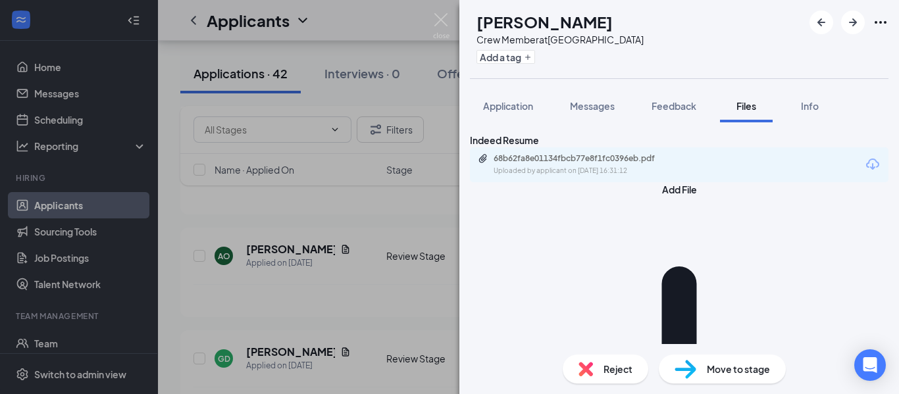
click at [578, 176] on div "68b62fa8e01134fbcb77e8f1fc0396eb.pdf Uploaded by applicant on [DATE] 16:31:12" at bounding box center [584, 164] width 213 height 23
click at [438, 23] on img at bounding box center [441, 26] width 16 height 26
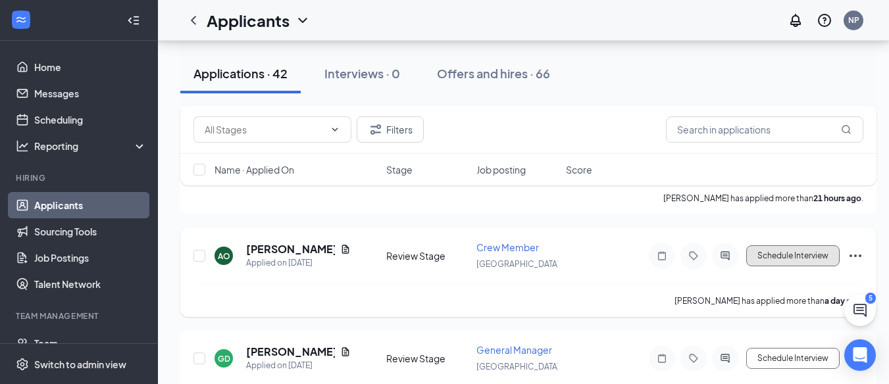
click at [795, 255] on button "Schedule Interview" at bounding box center [792, 255] width 93 height 21
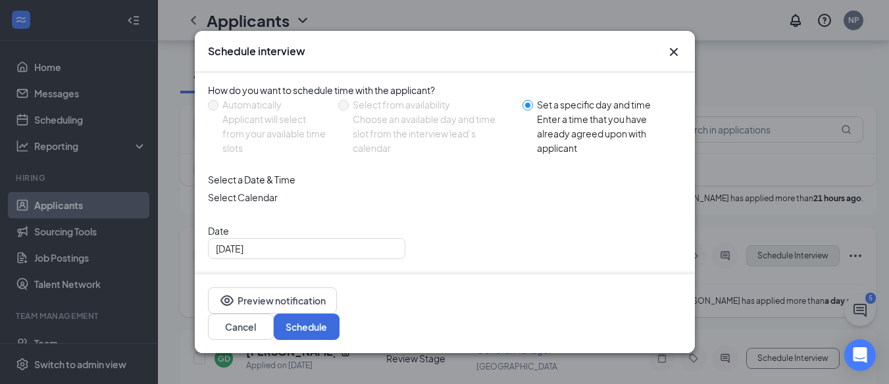
scroll to position [68, 0]
click at [371, 254] on input "[DATE]" at bounding box center [305, 247] width 179 height 14
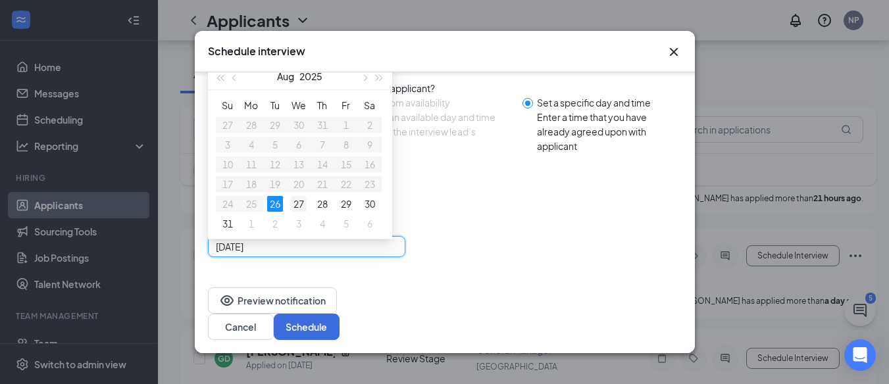
click at [295, 211] on div "27" at bounding box center [299, 204] width 16 height 16
type input "[DATE]"
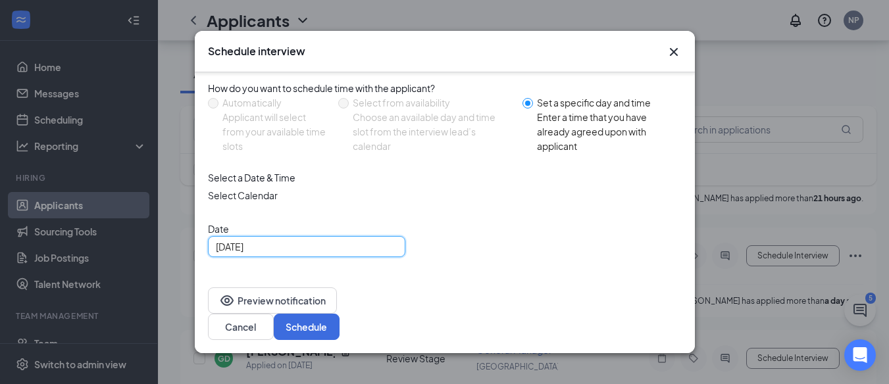
click at [255, 288] on span "02:30 PM" at bounding box center [235, 298] width 39 height 20
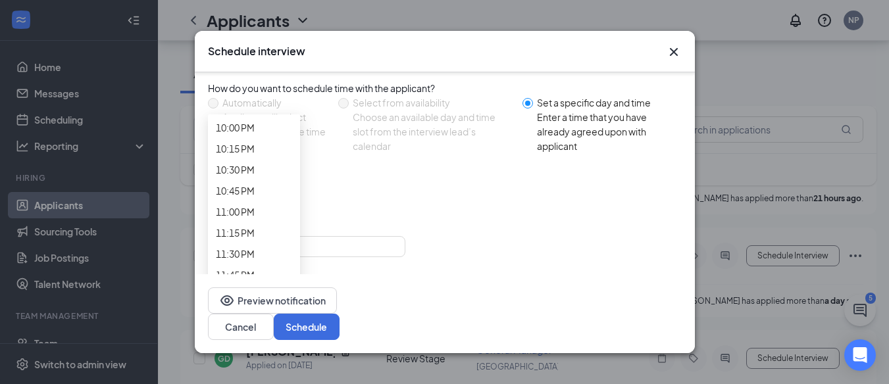
scroll to position [1914, 0]
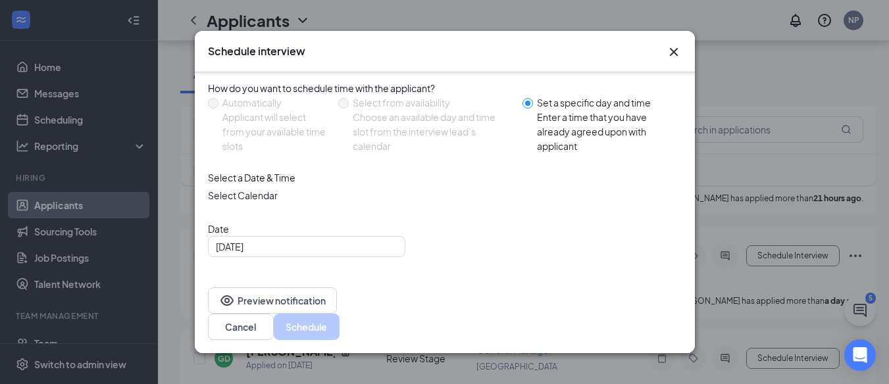
click at [255, 369] on span "03:00 PM" at bounding box center [235, 379] width 39 height 20
click at [340, 340] on button "Schedule" at bounding box center [307, 327] width 66 height 26
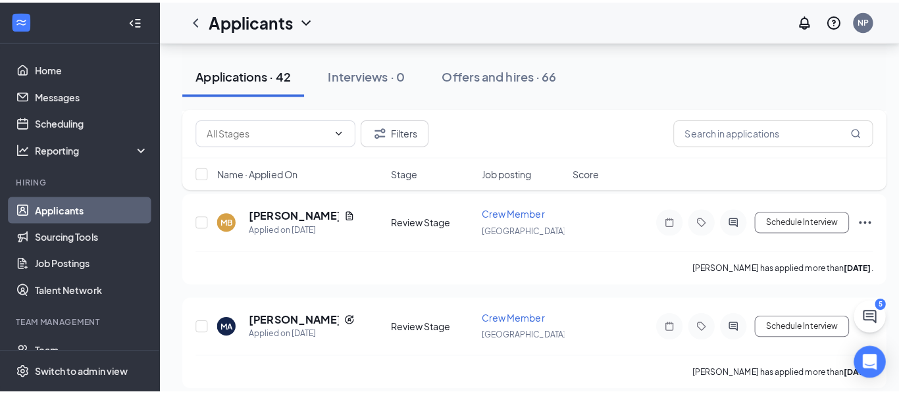
scroll to position [1455, 0]
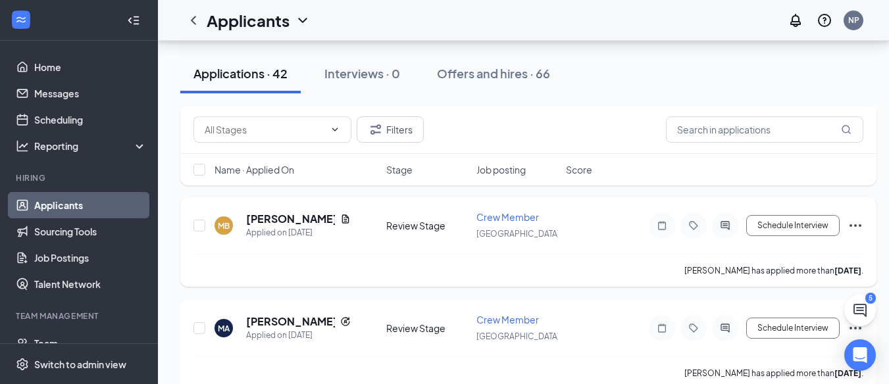
click at [324, 218] on h5 "[PERSON_NAME]" at bounding box center [290, 219] width 89 height 14
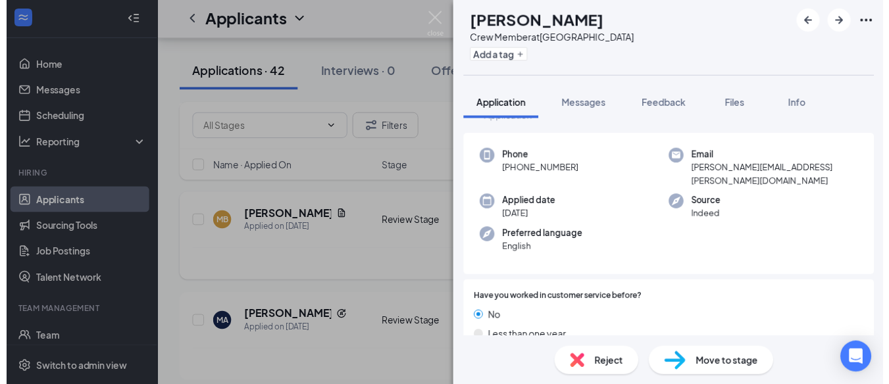
scroll to position [33, 0]
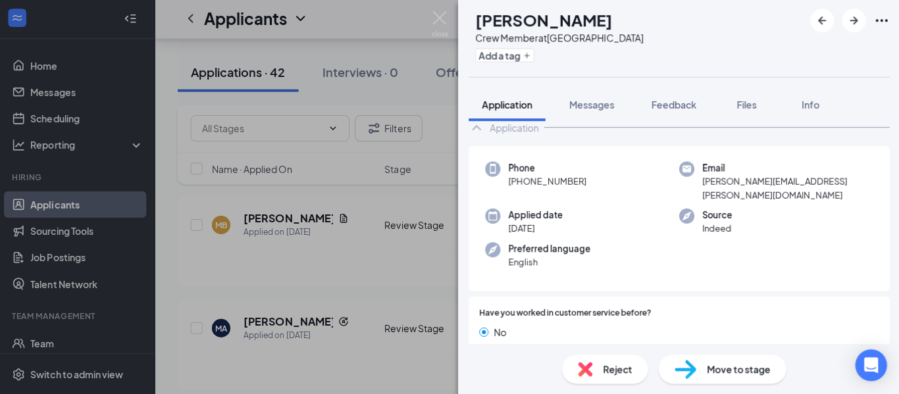
click at [392, 63] on div "MB [PERSON_NAME] Crew Member at [GEOGRAPHIC_DATA] Add a tag Application Message…" at bounding box center [449, 197] width 899 height 394
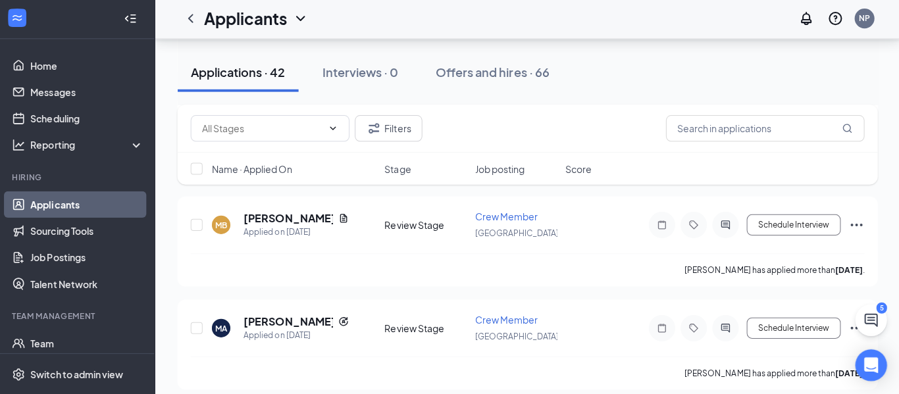
click at [438, 20] on div "Applicants NP" at bounding box center [528, 20] width 741 height 41
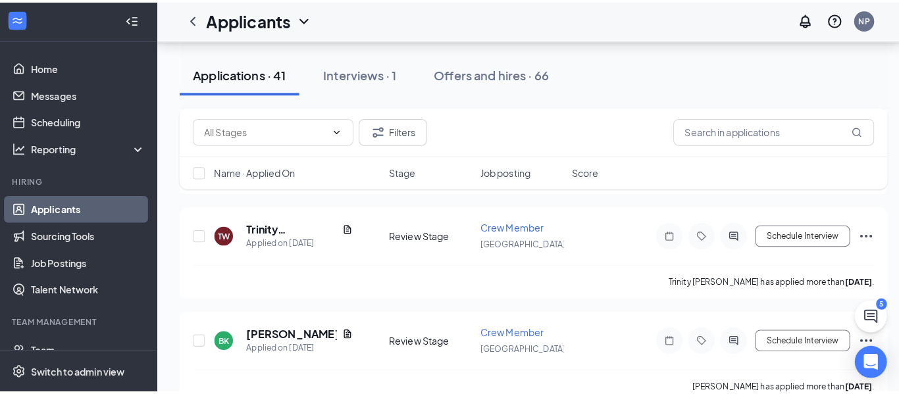
scroll to position [1556, 0]
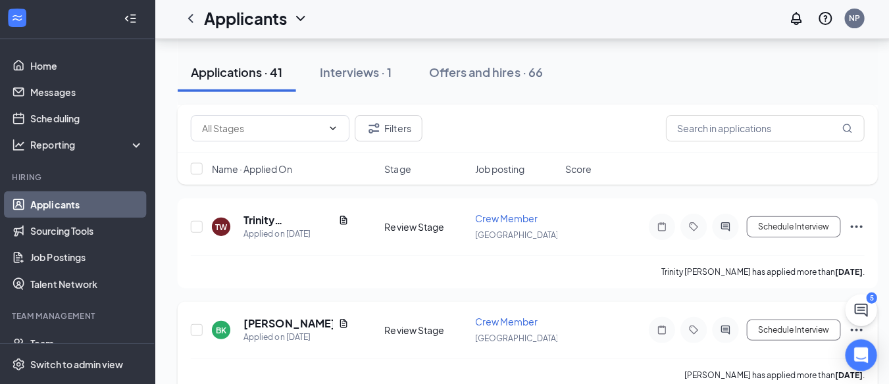
click at [342, 324] on icon "Document" at bounding box center [345, 323] width 7 height 9
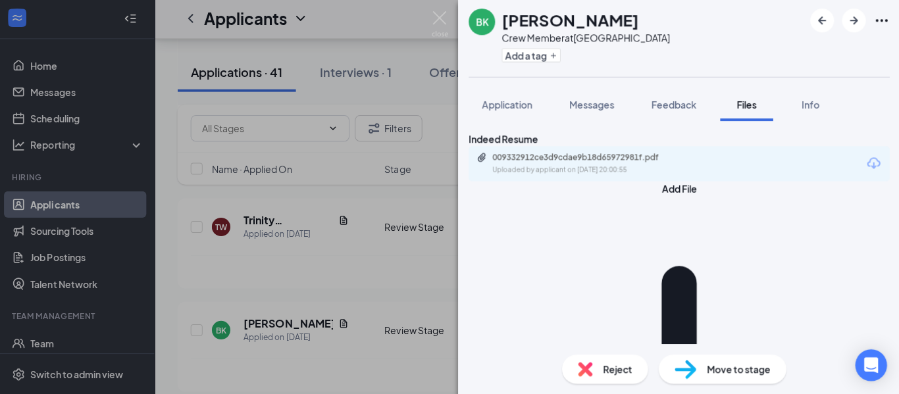
click at [584, 176] on div "Uploaded by applicant on [DATE] 20:00:55" at bounding box center [592, 171] width 197 height 11
click at [503, 119] on button "Application" at bounding box center [508, 106] width 76 height 33
click at [513, 104] on span "Application" at bounding box center [508, 106] width 50 height 12
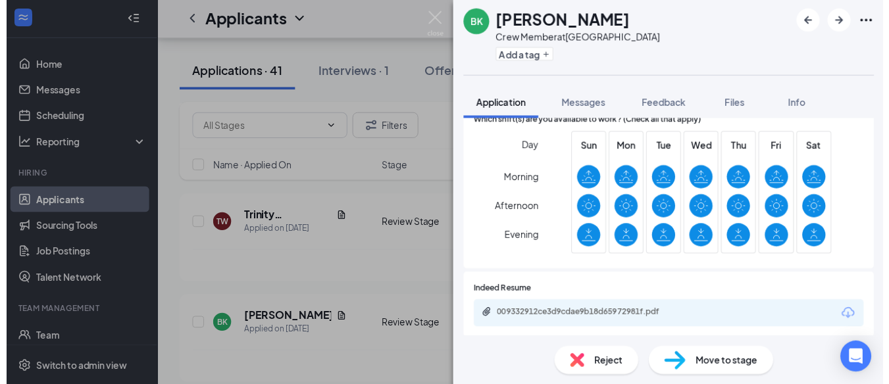
scroll to position [869, 0]
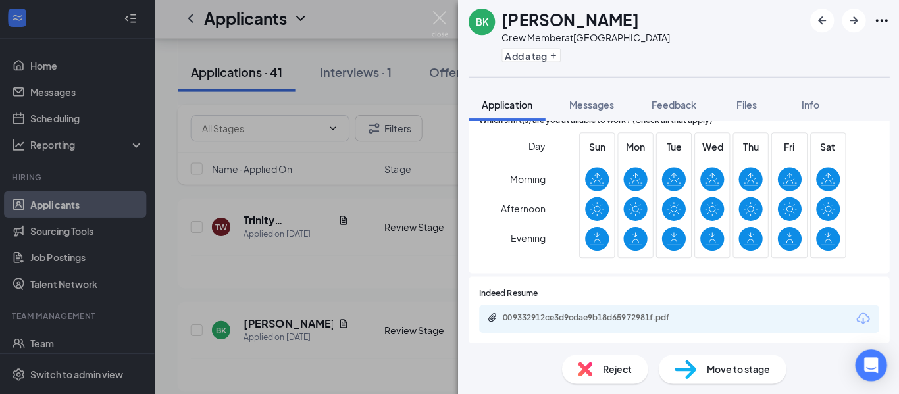
click at [338, 284] on div "BK [PERSON_NAME] Crew Member at [GEOGRAPHIC_DATA] Add a tag Application Message…" at bounding box center [449, 197] width 899 height 394
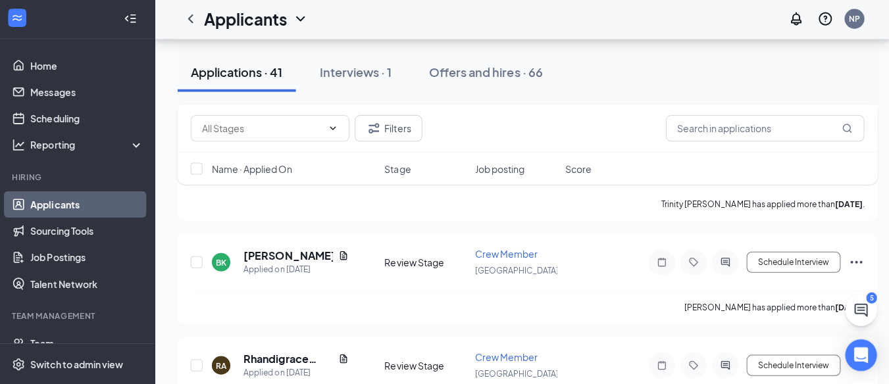
scroll to position [1635, 0]
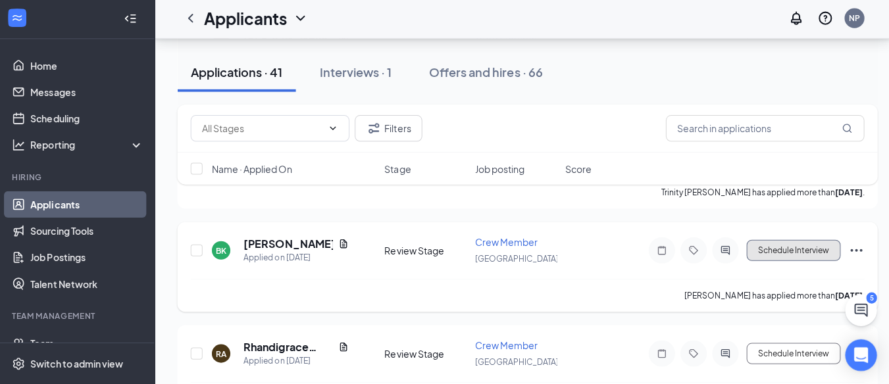
click at [783, 249] on button "Schedule Interview" at bounding box center [792, 251] width 93 height 21
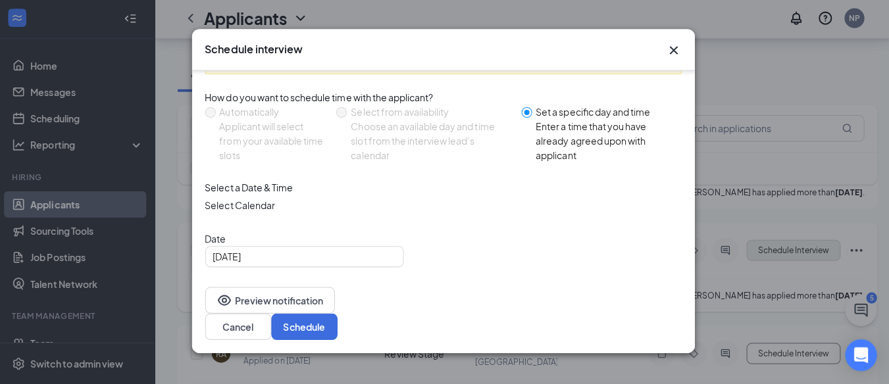
scroll to position [68, 0]
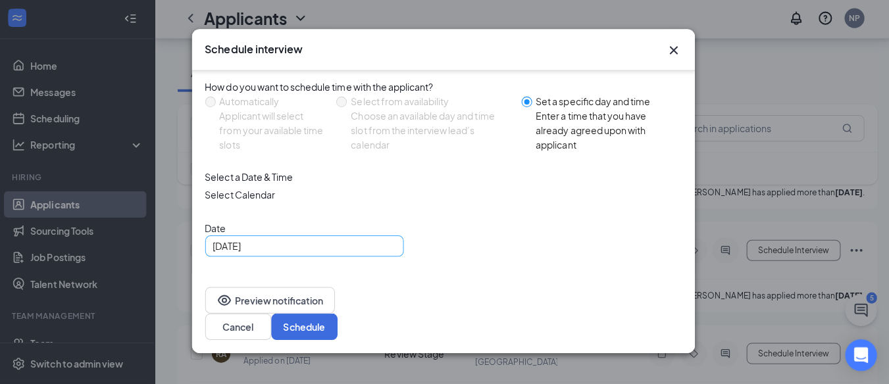
click at [376, 254] on input "[DATE]" at bounding box center [305, 247] width 179 height 14
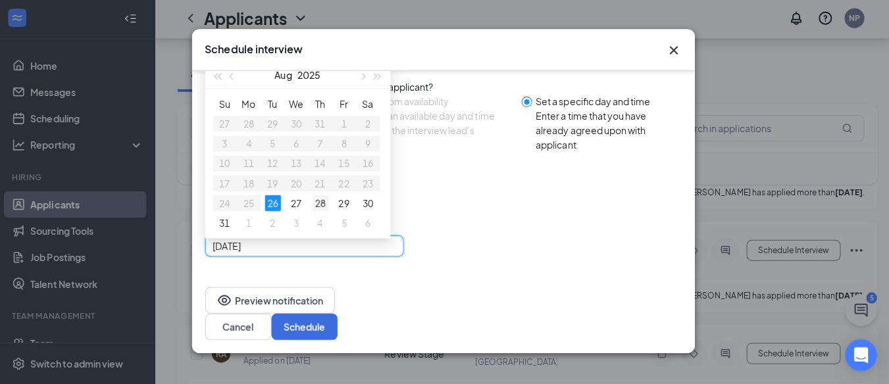
click at [323, 207] on div "28" at bounding box center [323, 204] width 16 height 16
type input "[DATE]"
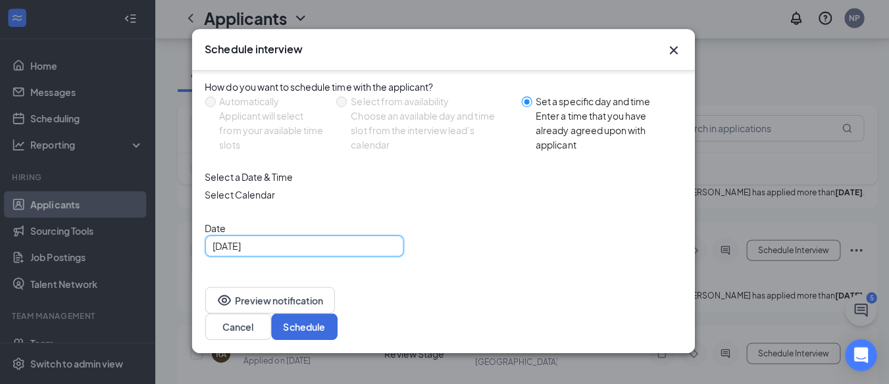
click at [255, 288] on span "02:30 PM" at bounding box center [235, 298] width 39 height 20
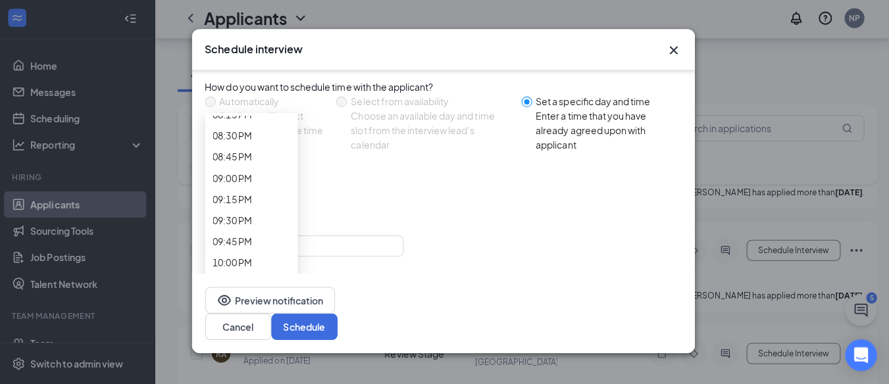
scroll to position [1745, 0]
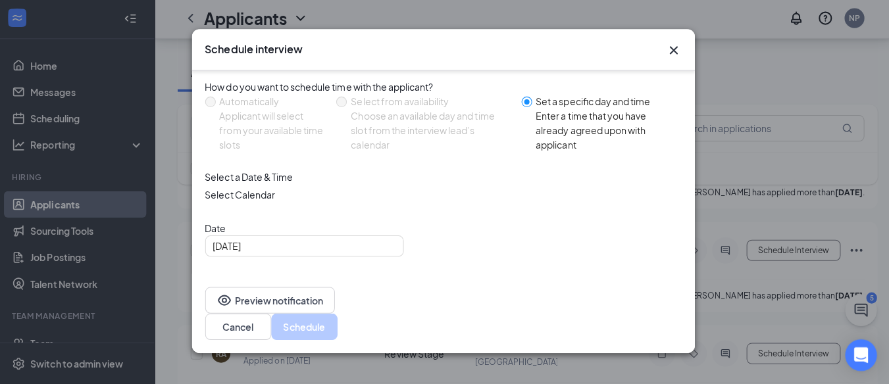
click at [255, 369] on span "03:00 PM" at bounding box center [235, 379] width 39 height 20
click at [340, 319] on button "Schedule" at bounding box center [307, 327] width 66 height 26
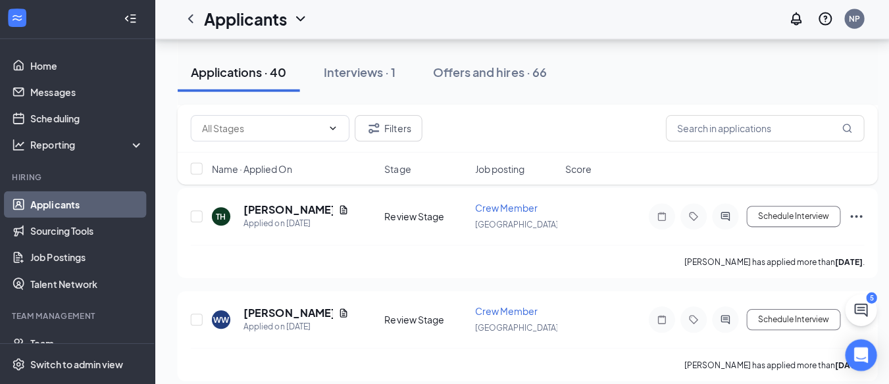
scroll to position [2185, 0]
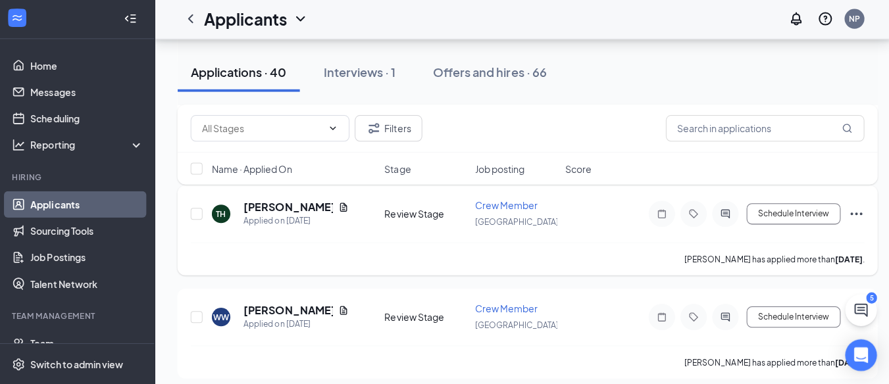
click at [303, 203] on h5 "[PERSON_NAME]" at bounding box center [290, 208] width 89 height 14
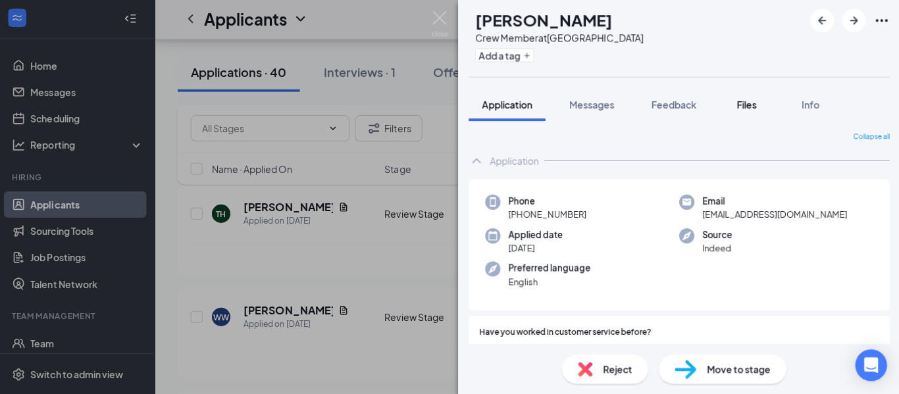
click at [755, 105] on span "Files" at bounding box center [746, 106] width 20 height 12
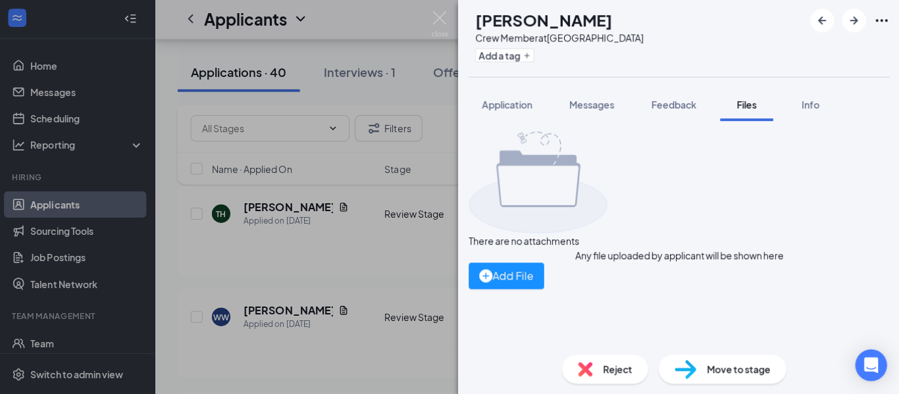
click at [752, 115] on button "Files" at bounding box center [746, 106] width 53 height 33
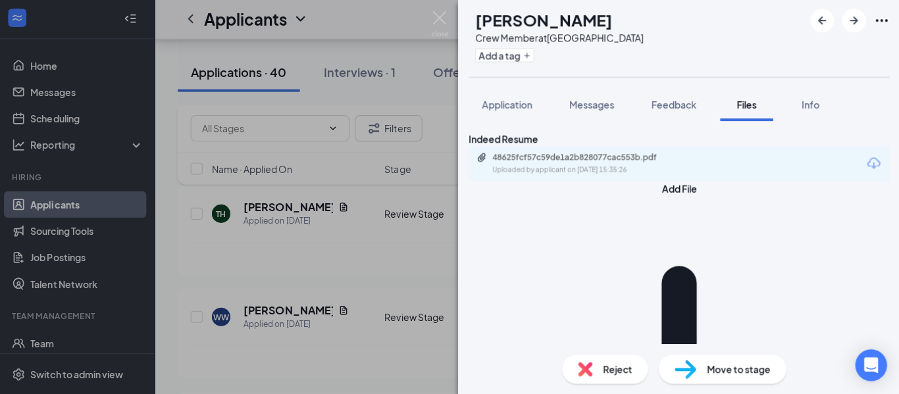
click at [763, 182] on div "48625fcf57c59de1a2b828077cac553b.pdf Uploaded by applicant on [DATE] 15:35:26" at bounding box center [679, 164] width 419 height 35
click at [813, 182] on div "48625fcf57c59de1a2b828077cac553b.pdf Uploaded by applicant on [DATE] 15:35:26" at bounding box center [679, 164] width 419 height 35
click at [795, 182] on div "48625fcf57c59de1a2b828077cac553b.pdf Uploaded by applicant on [DATE] 15:35:26" at bounding box center [679, 164] width 419 height 35
click at [736, 182] on div "48625fcf57c59de1a2b828077cac553b.pdf Uploaded by applicant on [DATE] 15:35:26" at bounding box center [679, 164] width 419 height 35
click at [629, 164] on div "48625fcf57c59de1a2b828077cac553b.pdf" at bounding box center [586, 158] width 184 height 11
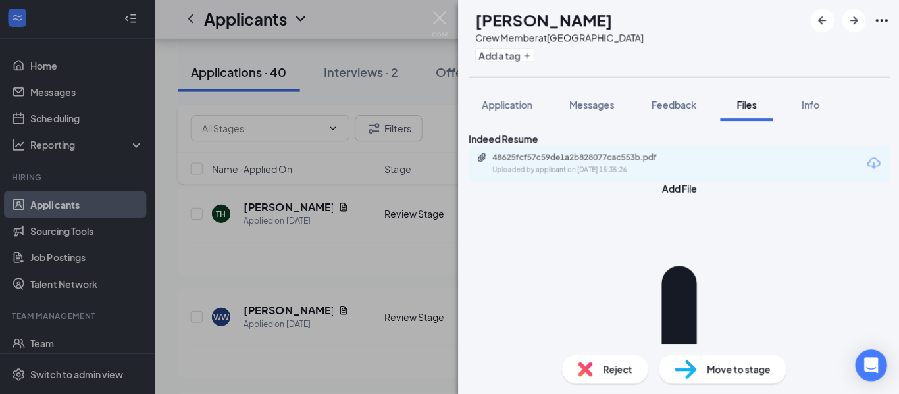
click at [317, 250] on div "TH [PERSON_NAME] Crew Member at [GEOGRAPHIC_DATA] Add a tag Application Message…" at bounding box center [449, 197] width 899 height 394
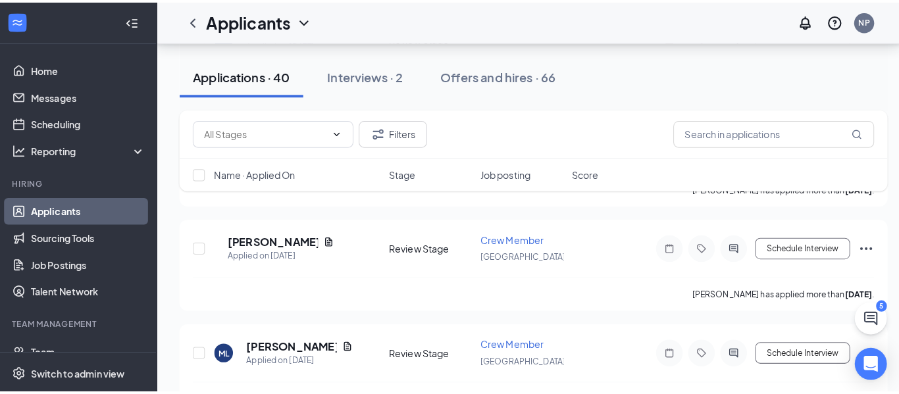
scroll to position [2455, 0]
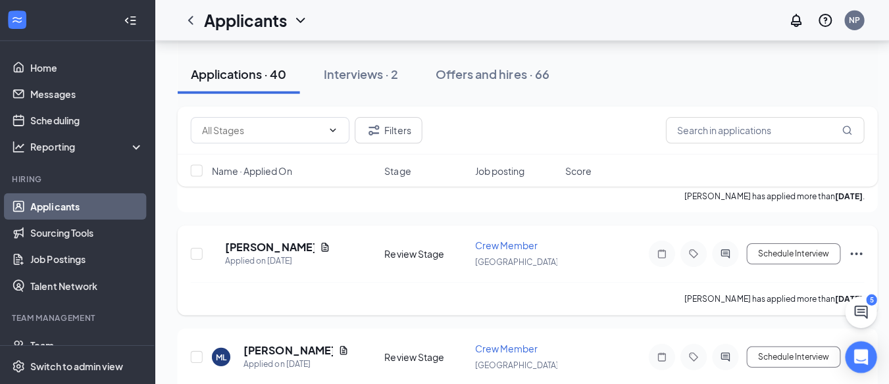
click at [426, 246] on div "Review Stage" at bounding box center [427, 252] width 82 height 13
click at [411, 266] on div "JG [PERSON_NAME] Applied on [DATE] Review Stage Crew Member Danville Schedule I…" at bounding box center [528, 259] width 670 height 43
click at [488, 261] on span "[GEOGRAPHIC_DATA]" at bounding box center [518, 261] width 84 height 10
click at [302, 248] on h5 "[PERSON_NAME]" at bounding box center [272, 246] width 89 height 14
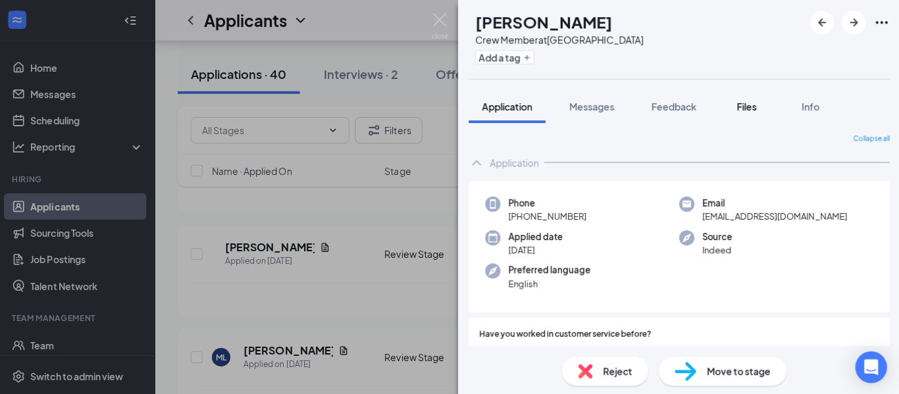
click at [752, 110] on span "Files" at bounding box center [746, 106] width 20 height 12
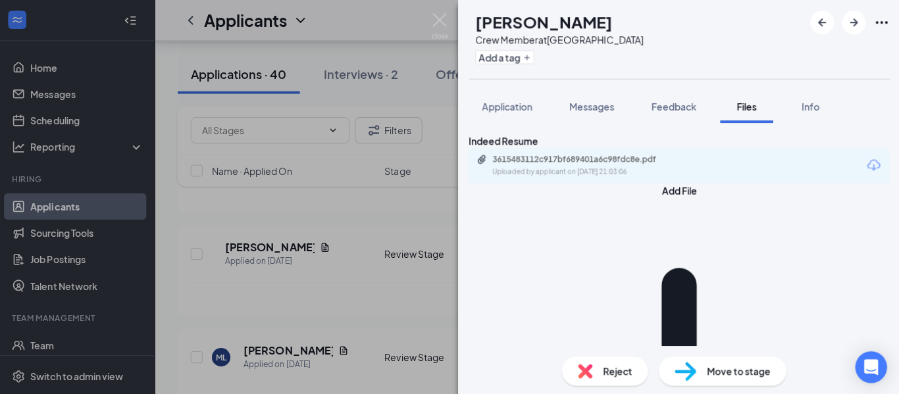
click at [764, 182] on div "3615483112c917bf689401a6c98fdc8e.pdf Uploaded by applicant on [DATE] 21:03:06" at bounding box center [679, 164] width 419 height 35
click at [718, 182] on div "3615483112c917bf689401a6c98fdc8e.pdf Uploaded by applicant on [DATE] 21:03:06" at bounding box center [679, 164] width 419 height 35
click at [648, 164] on div "3615483112c917bf689401a6c98fdc8e.pdf" at bounding box center [586, 158] width 184 height 11
click at [498, 90] on button "Application" at bounding box center [508, 106] width 76 height 33
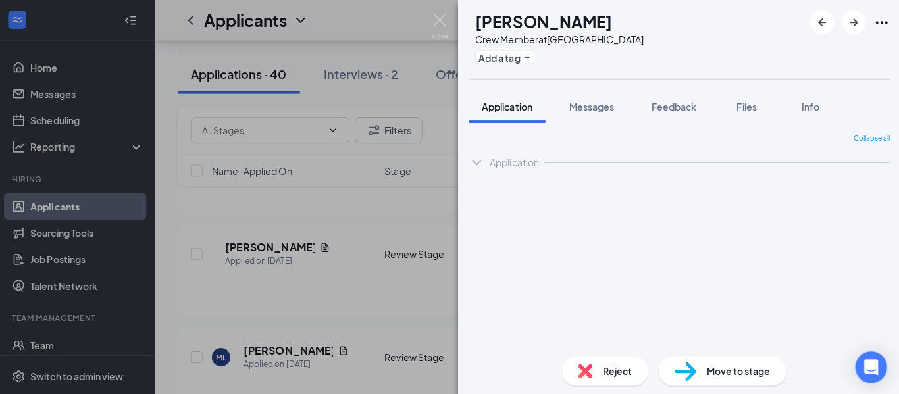
click at [502, 111] on span "Application" at bounding box center [508, 106] width 50 height 12
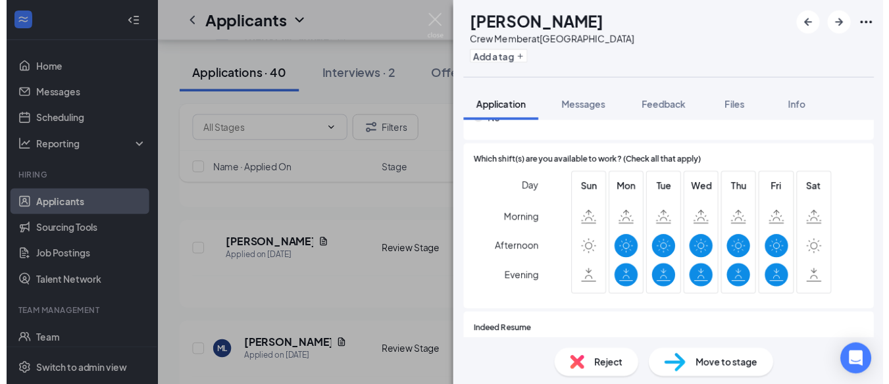
scroll to position [817, 0]
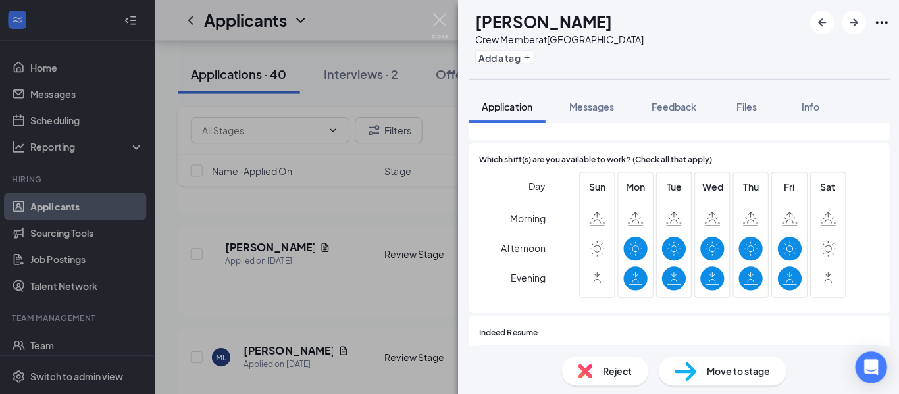
click at [434, 20] on img at bounding box center [441, 26] width 16 height 26
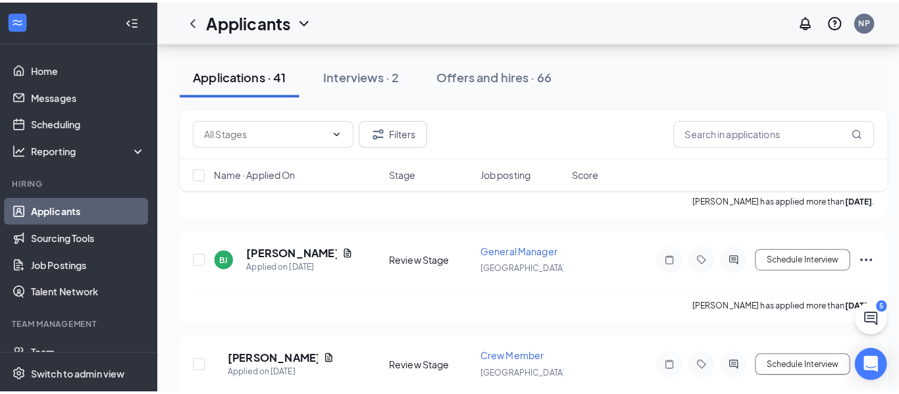
scroll to position [2560, 0]
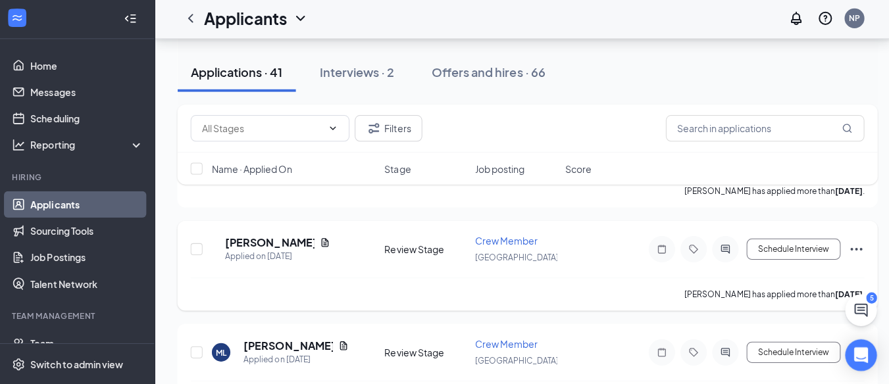
click at [290, 243] on h5 "[PERSON_NAME]" at bounding box center [272, 243] width 89 height 14
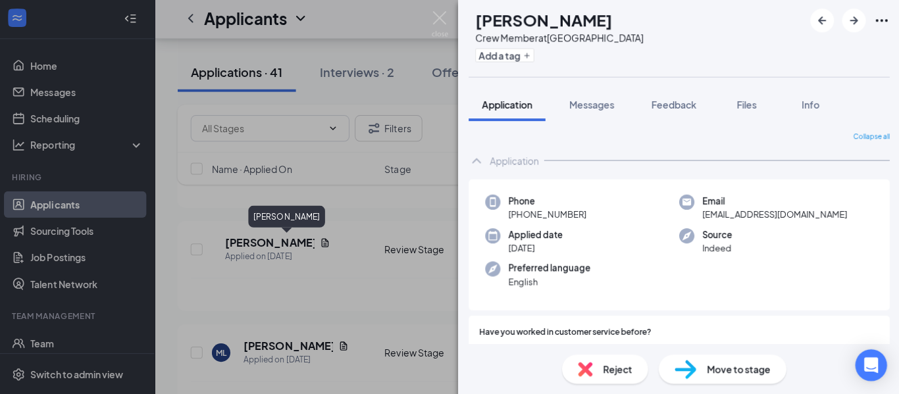
click at [440, 19] on img at bounding box center [441, 26] width 16 height 26
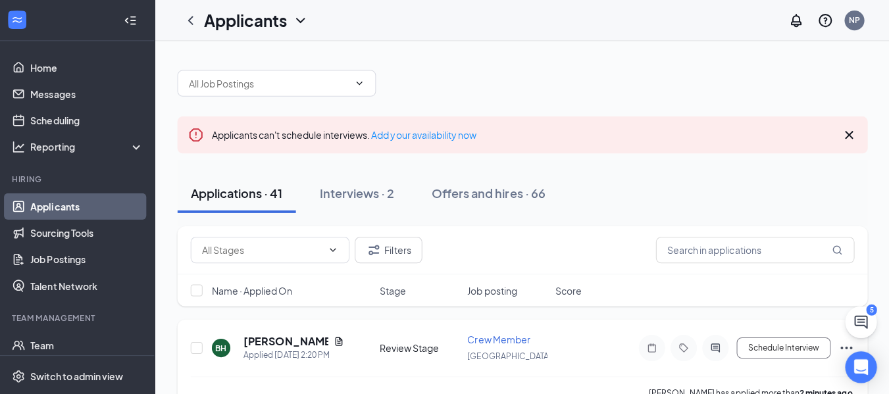
click at [303, 368] on div "BH [PERSON_NAME] Applied [DATE] 2:20 PM Review Stage Crew Member Danville Sched…" at bounding box center [523, 352] width 660 height 43
click at [298, 340] on h5 "[PERSON_NAME]" at bounding box center [288, 339] width 84 height 14
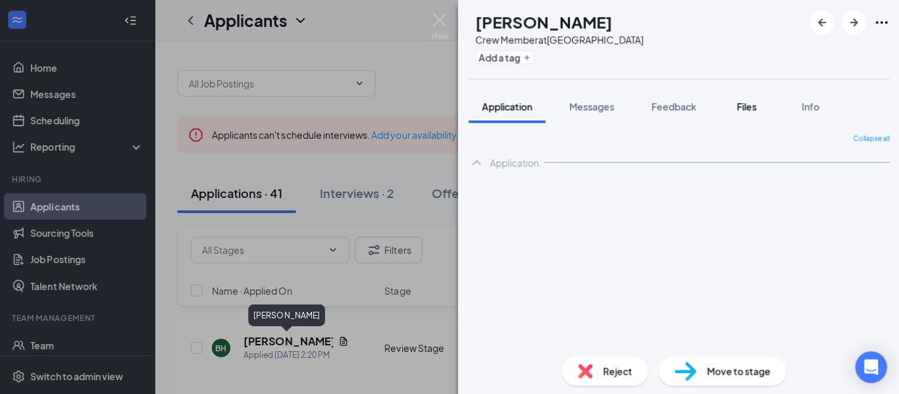
click at [751, 99] on button "Files" at bounding box center [746, 106] width 53 height 33
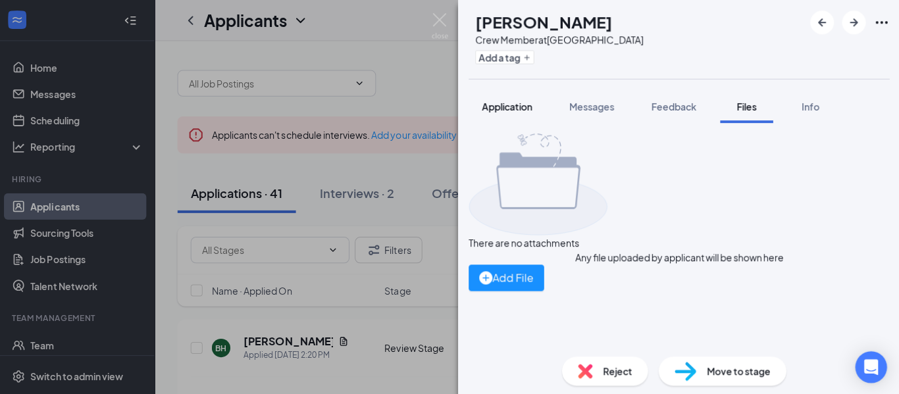
click at [506, 107] on span "Application" at bounding box center [508, 106] width 50 height 12
click at [500, 108] on span "Application" at bounding box center [508, 106] width 50 height 12
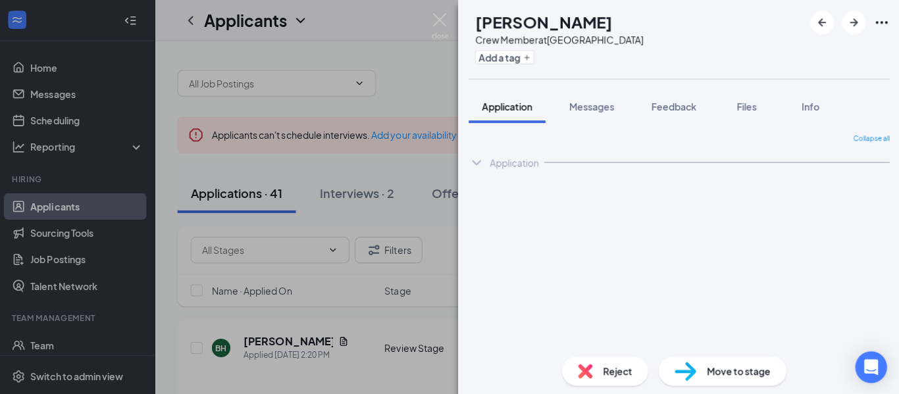
click at [500, 108] on span "Application" at bounding box center [508, 106] width 50 height 12
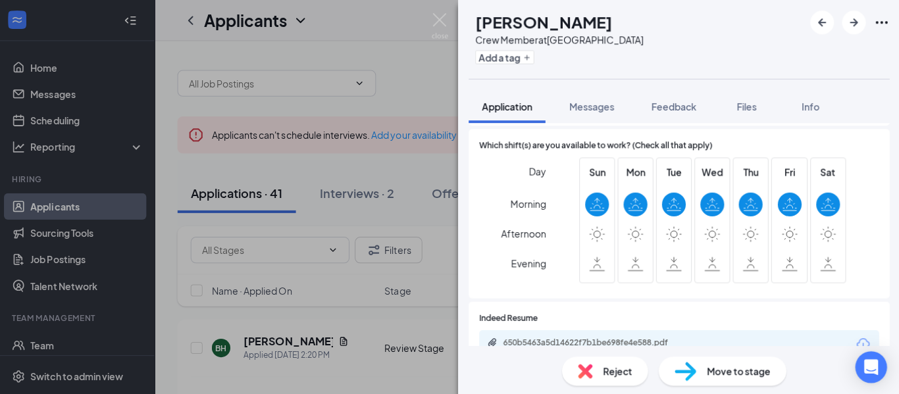
scroll to position [831, 0]
click at [444, 13] on img at bounding box center [441, 26] width 16 height 26
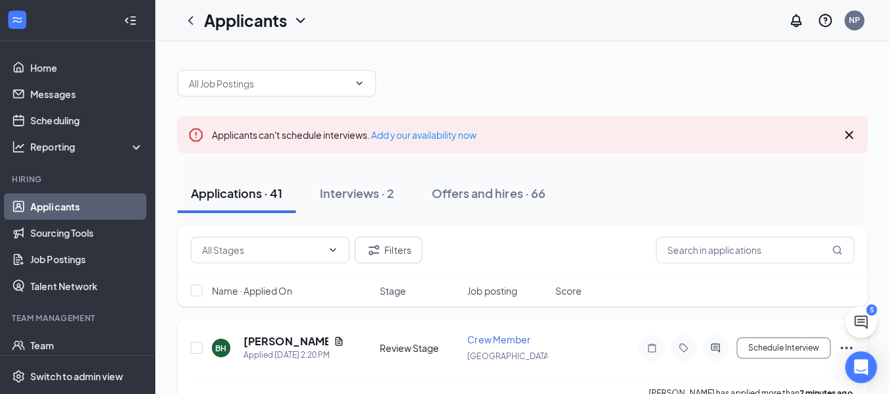
click at [337, 342] on icon "Document" at bounding box center [340, 339] width 7 height 9
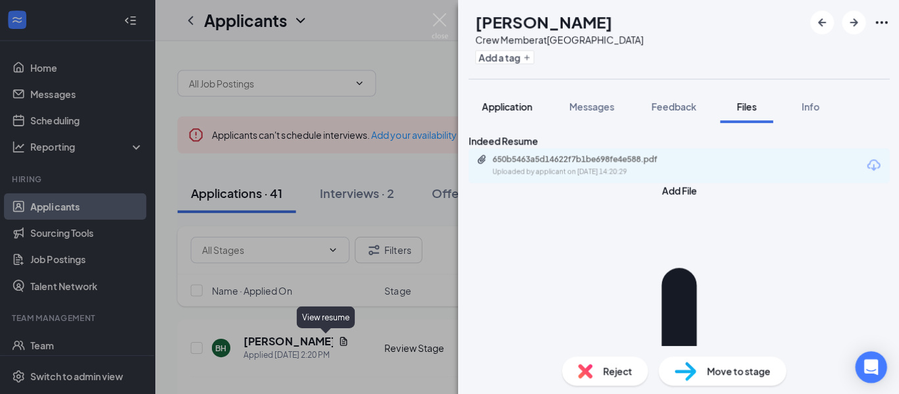
click at [508, 111] on span "Application" at bounding box center [508, 106] width 50 height 12
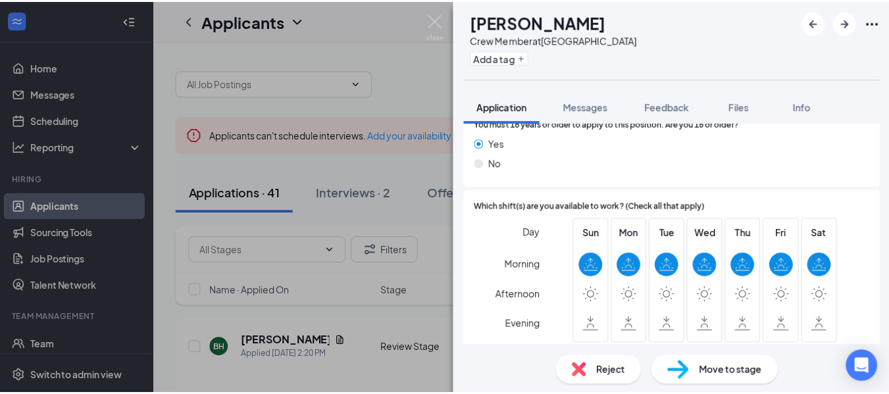
scroll to position [788, 0]
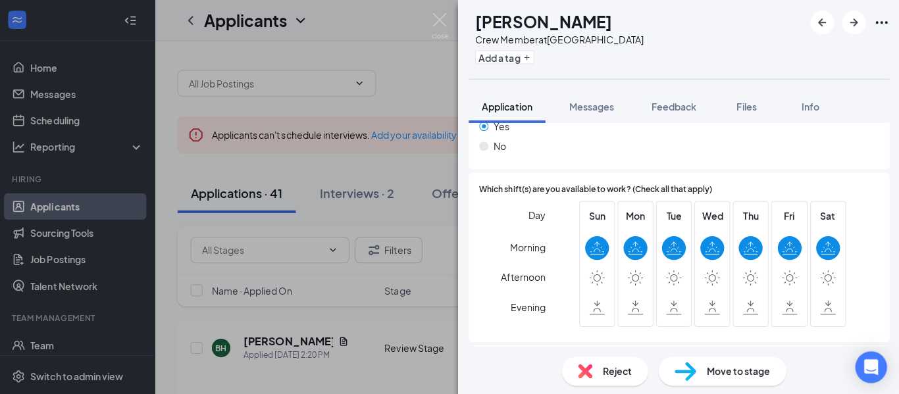
click at [441, 18] on img at bounding box center [441, 26] width 16 height 26
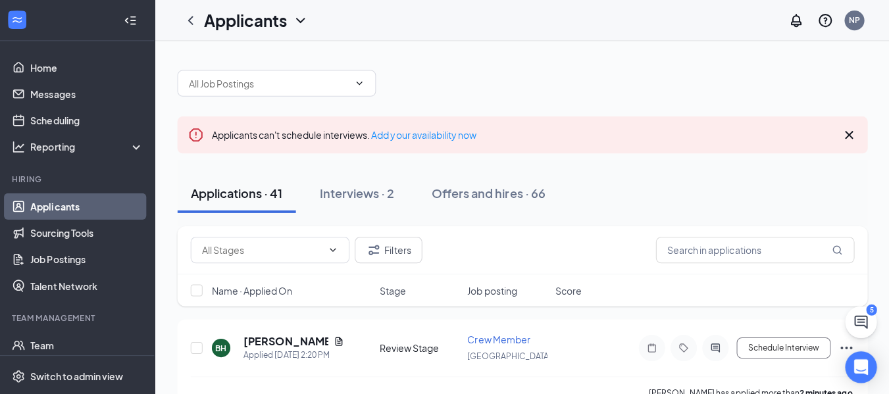
scroll to position [115, 0]
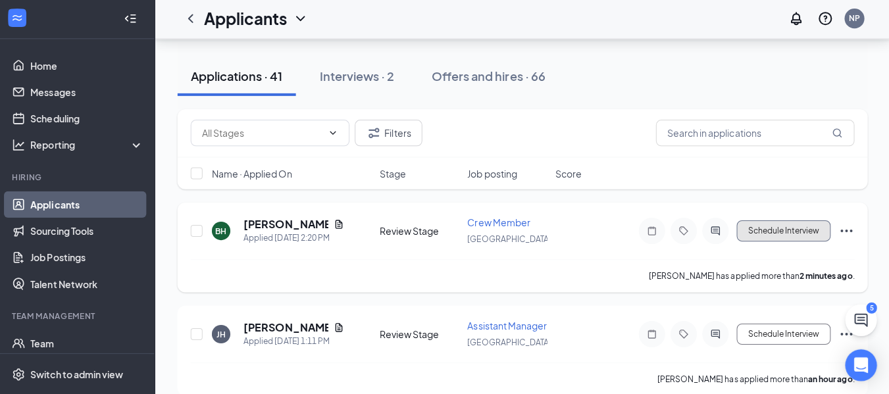
click at [756, 236] on button "Schedule Interview" at bounding box center [782, 231] width 93 height 21
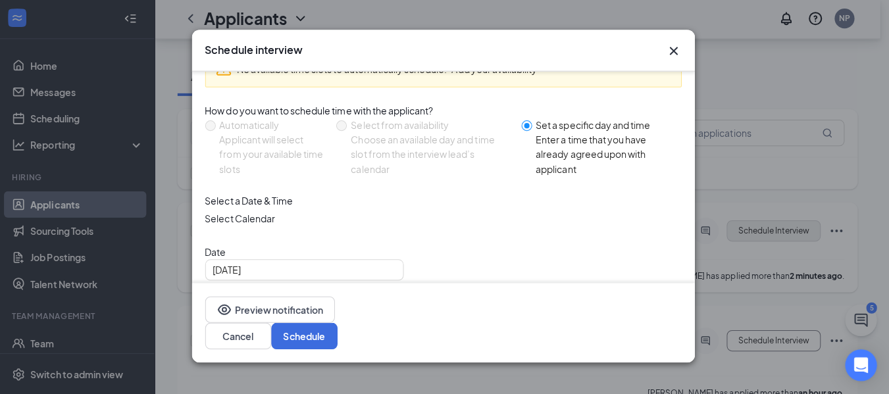
scroll to position [68, 0]
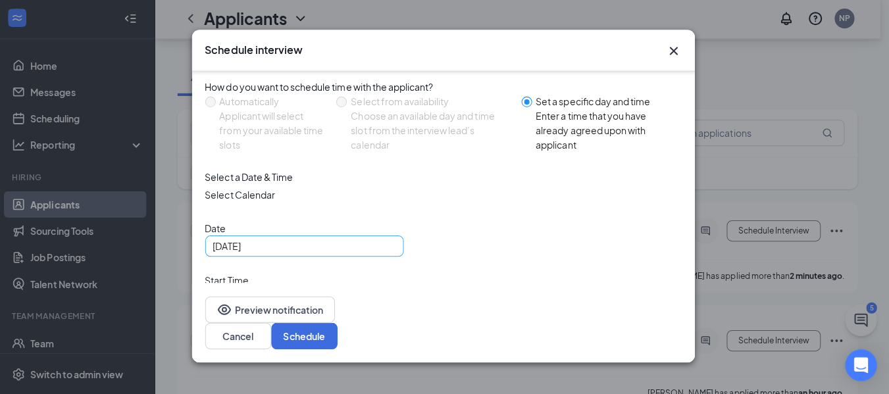
click at [373, 254] on input "[DATE]" at bounding box center [305, 247] width 179 height 14
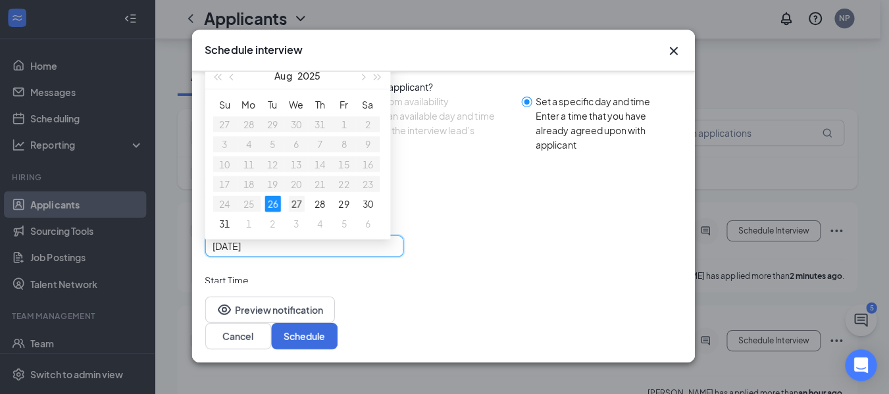
click at [299, 211] on div "27" at bounding box center [299, 205] width 16 height 16
type input "[DATE]"
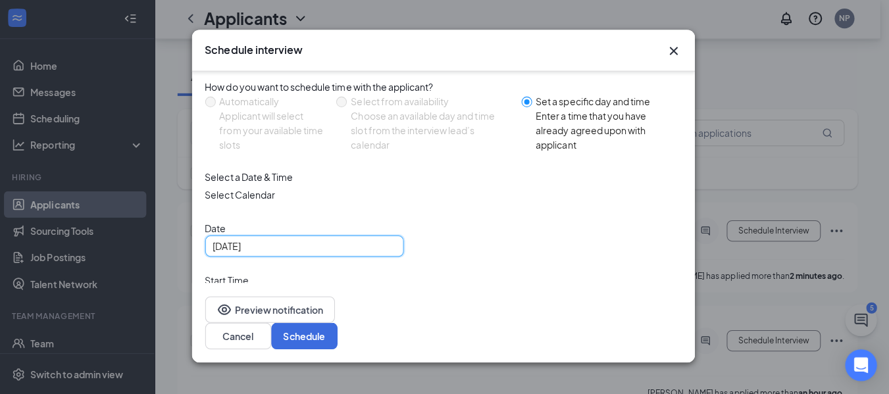
click at [280, 288] on span "02:30 PM" at bounding box center [248, 306] width 64 height 36
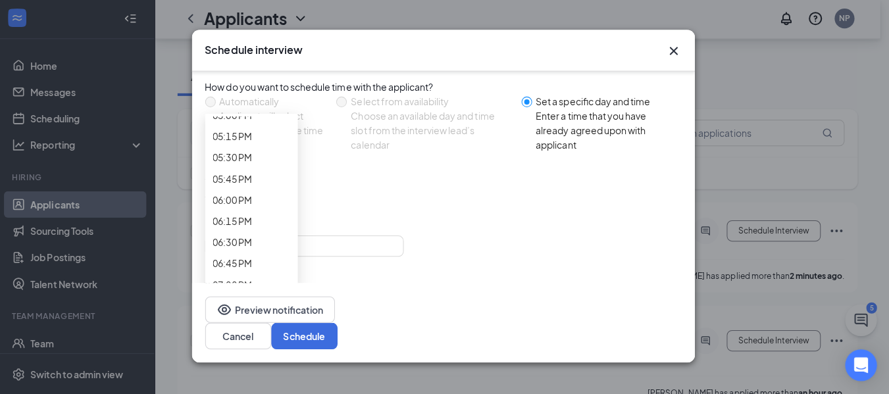
scroll to position [1443, 0]
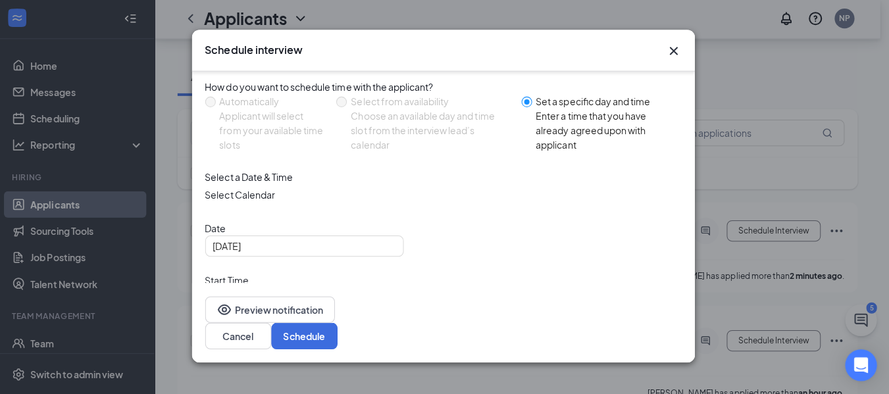
click at [280, 340] on span "03:00 PM" at bounding box center [248, 358] width 64 height 36
click at [280, 369] on span "12:30 PM" at bounding box center [248, 387] width 64 height 36
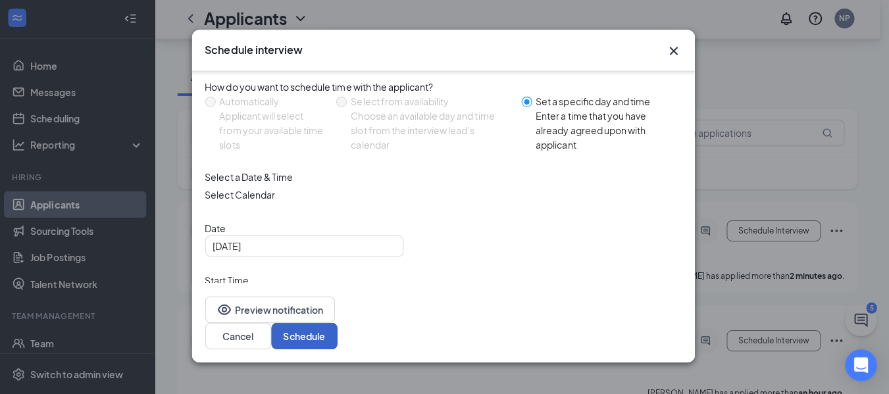
click at [340, 346] on button "Schedule" at bounding box center [307, 336] width 66 height 26
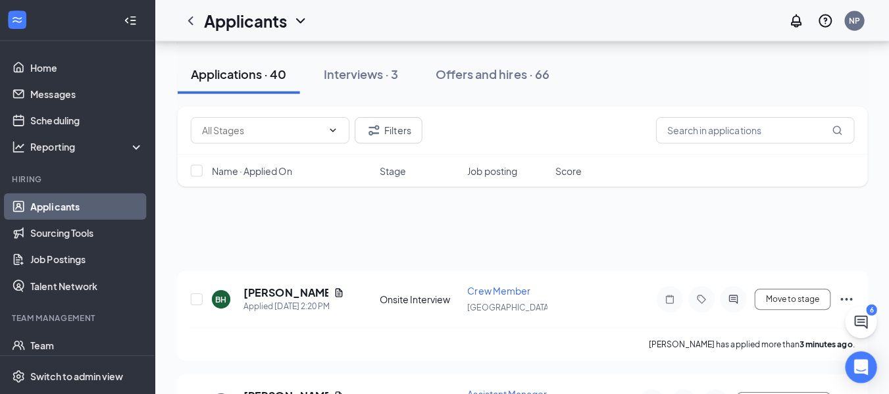
scroll to position [130, 0]
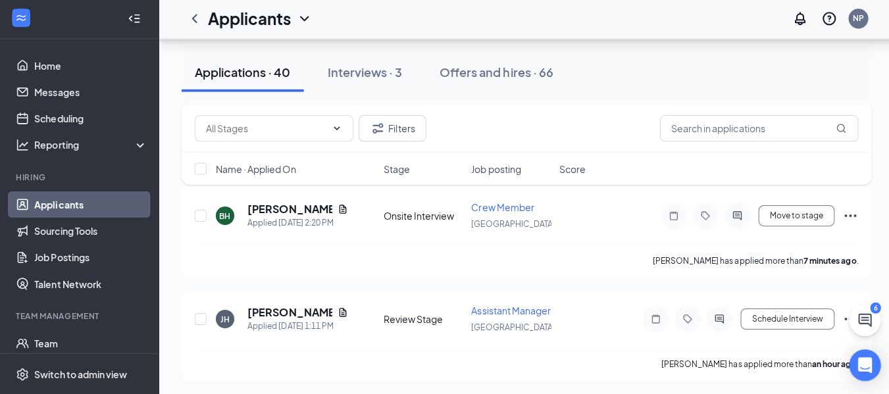
click at [855, 315] on icon "ChatActive" at bounding box center [860, 320] width 13 height 13
click at [795, 372] on icon "ChevronUp" at bounding box center [803, 364] width 16 height 16
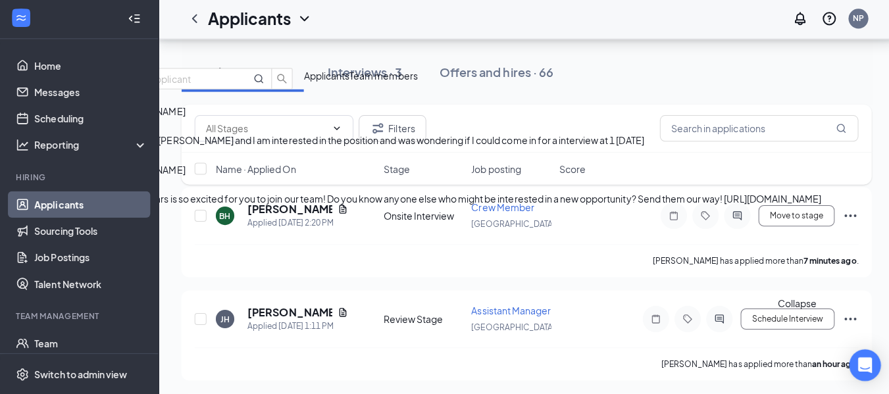
click at [722, 140] on div "Hello this is [PERSON_NAME] and I am interested in the position and was wonderi…" at bounding box center [462, 141] width 707 height 14
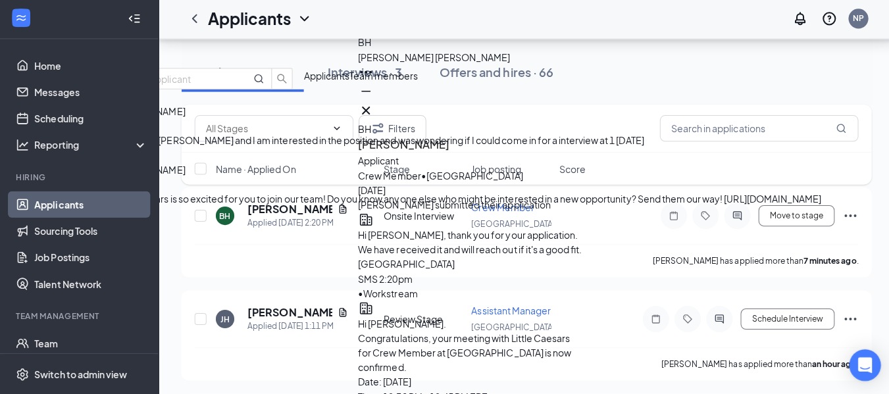
type textarea "That works! Thank you!"
click at [125, 32] on icon "ComposeMessage" at bounding box center [117, 40] width 16 height 16
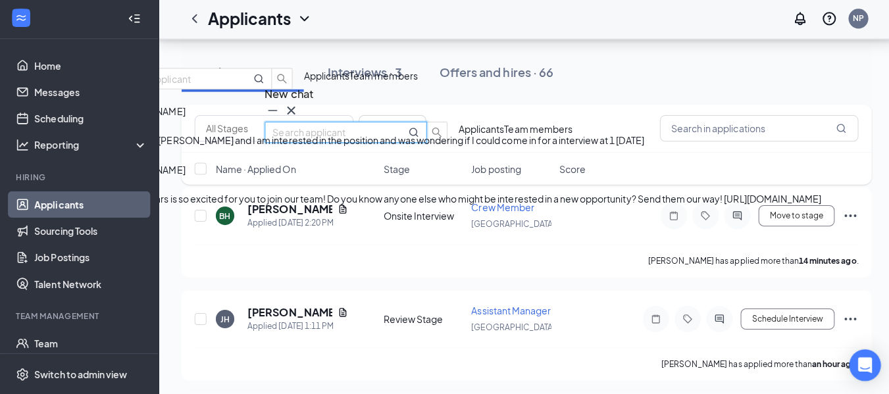
click at [294, 108] on icon "Cross" at bounding box center [290, 112] width 8 height 8
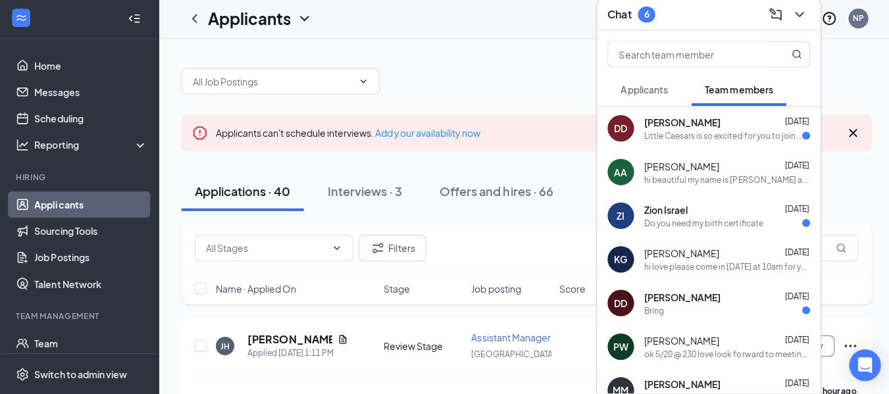
click at [652, 94] on span "Applicants" at bounding box center [640, 91] width 47 height 12
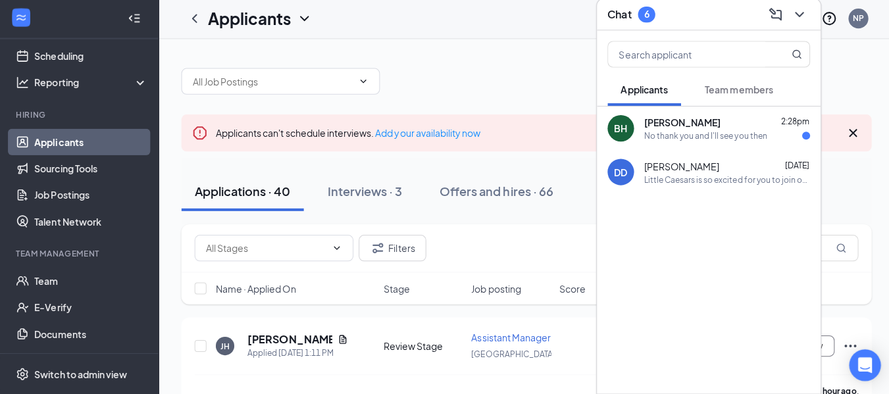
scroll to position [88, 0]
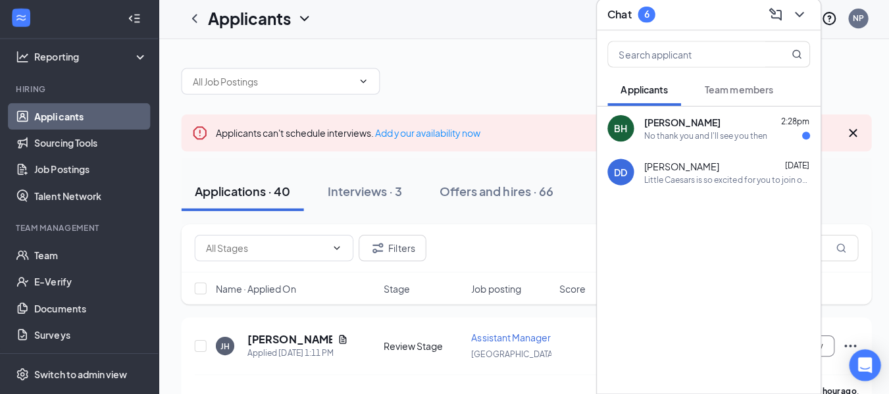
drag, startPoint x: 657, startPoint y: 279, endPoint x: 638, endPoint y: 266, distance: 22.6
click at [638, 266] on div "BH Brittney Hicks 2:28pm No thank you and I'll see you then DD Donald Devine Au…" at bounding box center [705, 251] width 222 height 286
click at [559, 213] on div "Applications · 40 Interviews · 3 Offers and hires · 66" at bounding box center [523, 192] width 686 height 66
click at [796, 16] on icon "ChevronDown" at bounding box center [794, 16] width 9 height 5
